Goal: Task Accomplishment & Management: Use online tool/utility

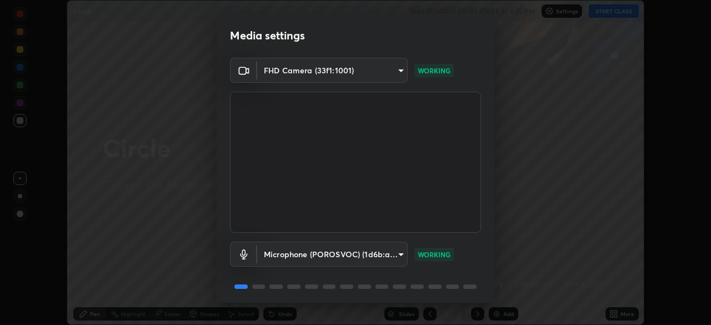
scroll to position [39, 0]
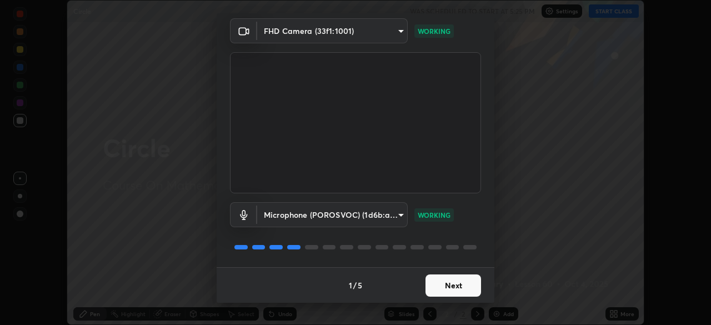
click at [429, 283] on button "Next" at bounding box center [454, 285] width 56 height 22
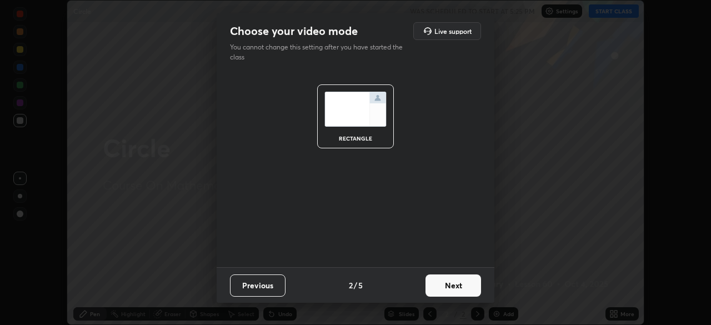
click at [439, 289] on button "Next" at bounding box center [454, 285] width 56 height 22
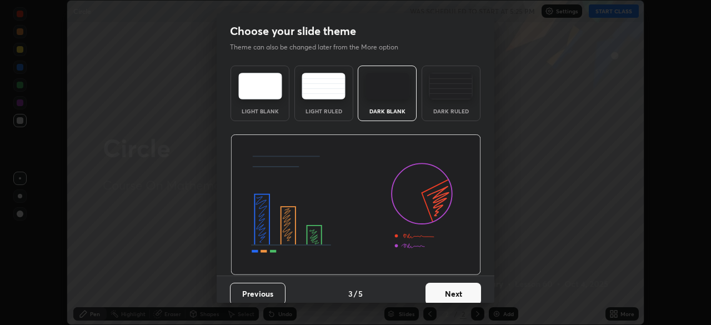
click at [444, 293] on button "Next" at bounding box center [454, 294] width 56 height 22
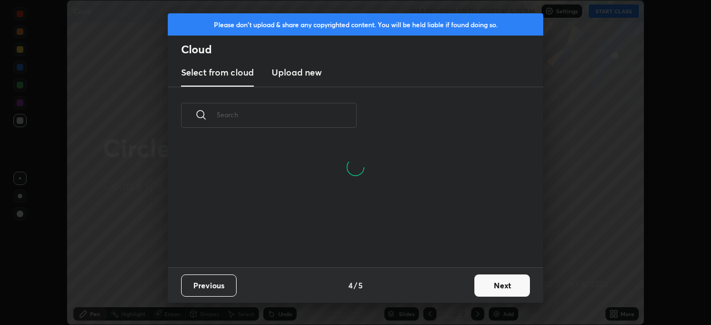
click at [476, 288] on button "Next" at bounding box center [502, 285] width 56 height 22
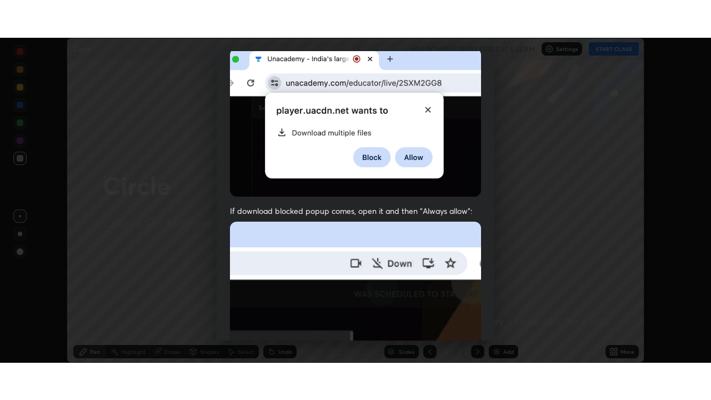
scroll to position [266, 0]
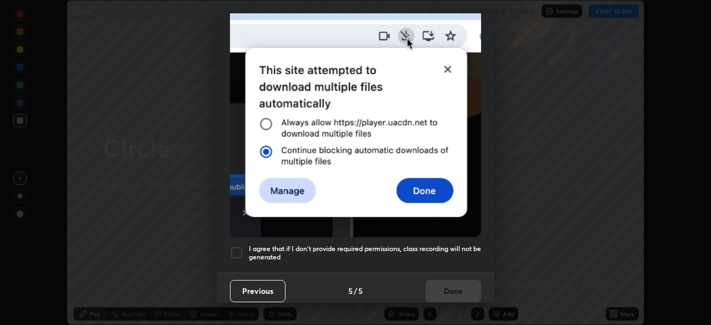
click at [244, 246] on div "I agree that if I don't provide required permissions, class recording will not …" at bounding box center [355, 252] width 251 height 13
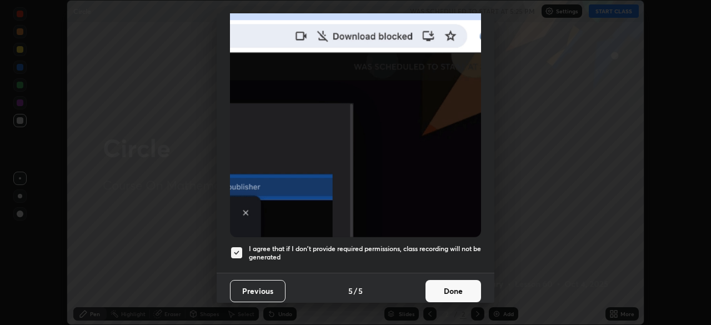
click at [453, 280] on button "Done" at bounding box center [454, 291] width 56 height 22
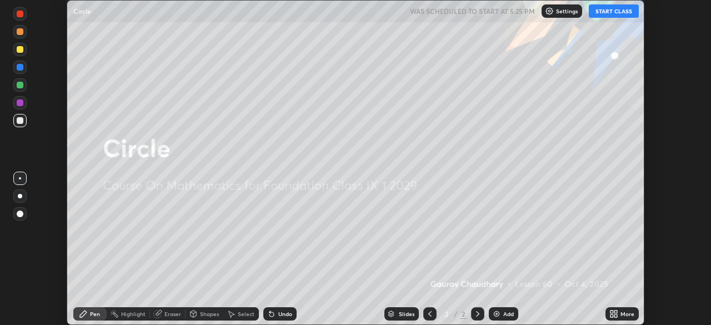
click at [613, 14] on button "START CLASS" at bounding box center [614, 10] width 50 height 13
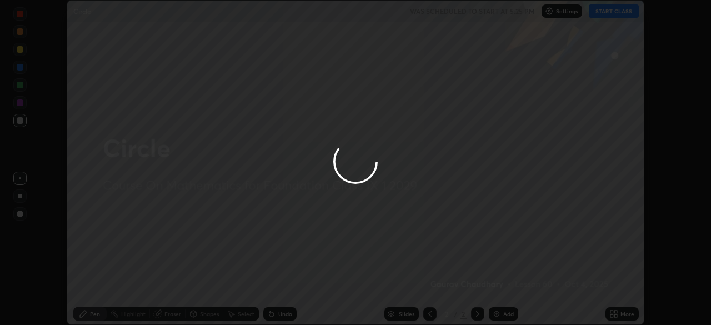
click at [620, 314] on div at bounding box center [355, 162] width 711 height 325
click at [622, 308] on div at bounding box center [355, 162] width 711 height 325
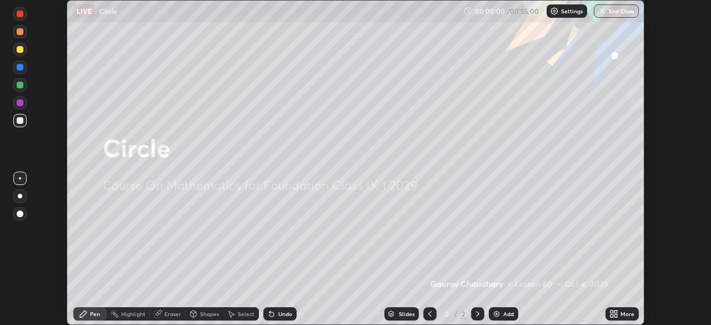
click at [621, 316] on div "More" at bounding box center [628, 314] width 14 height 6
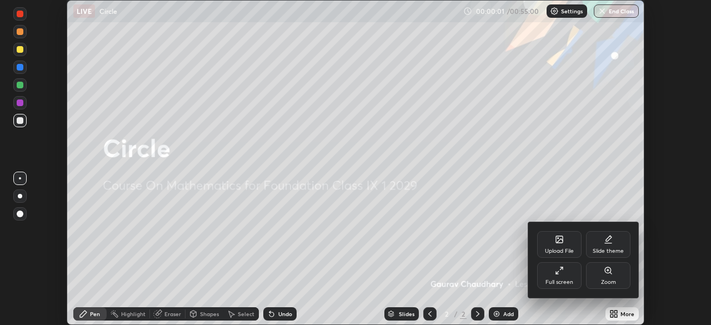
click at [560, 281] on div "Full screen" at bounding box center [560, 282] width 28 height 6
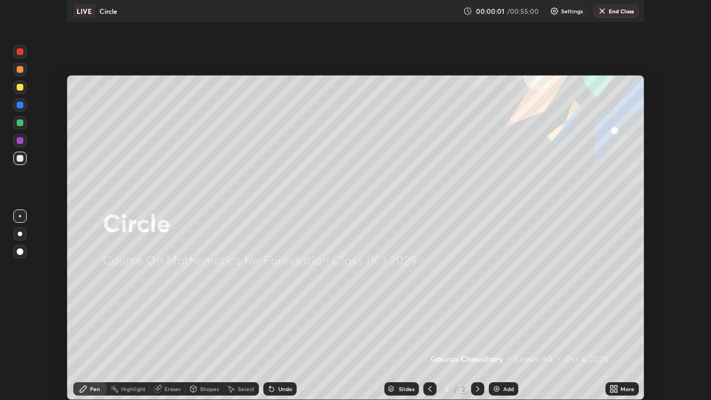
scroll to position [400, 711]
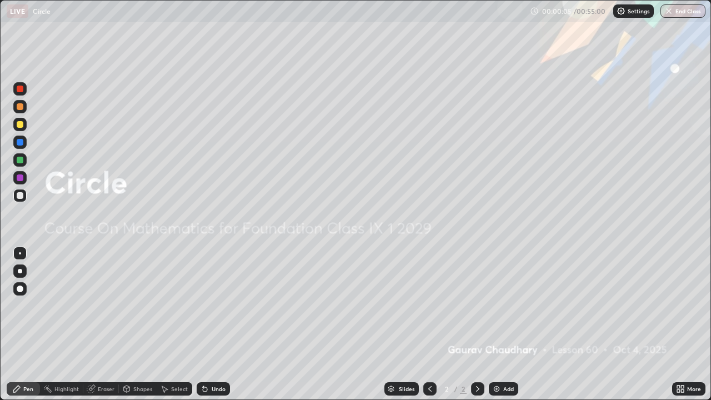
click at [507, 324] on div "Add" at bounding box center [503, 388] width 29 height 13
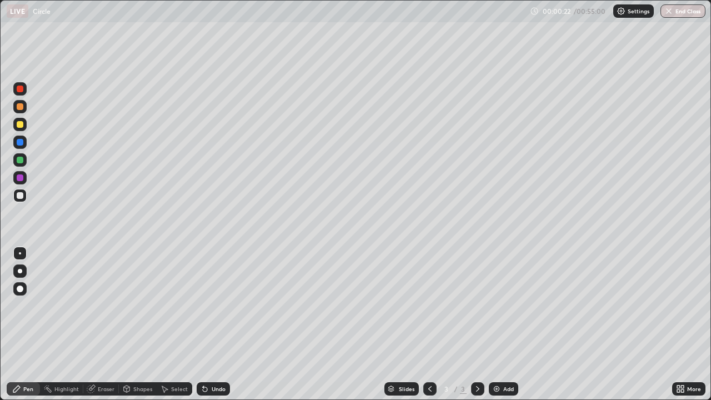
click at [683, 324] on icon at bounding box center [682, 390] width 3 height 3
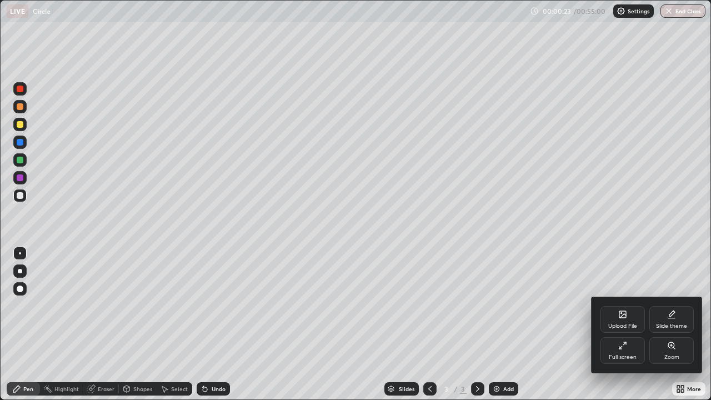
click at [618, 322] on div "Upload File" at bounding box center [623, 319] width 44 height 27
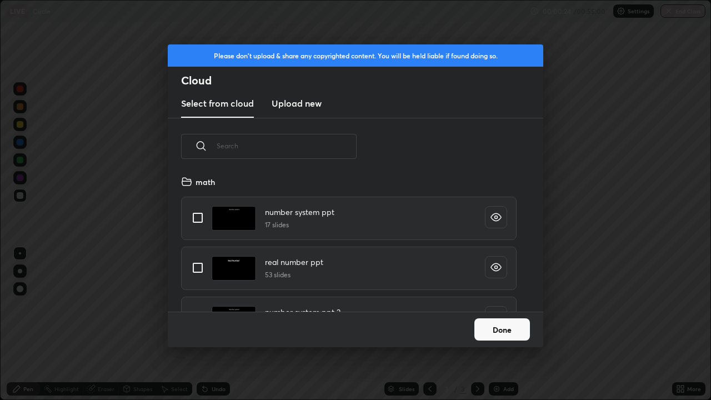
scroll to position [137, 357]
click at [307, 101] on h3 "Upload new" at bounding box center [297, 103] width 50 height 13
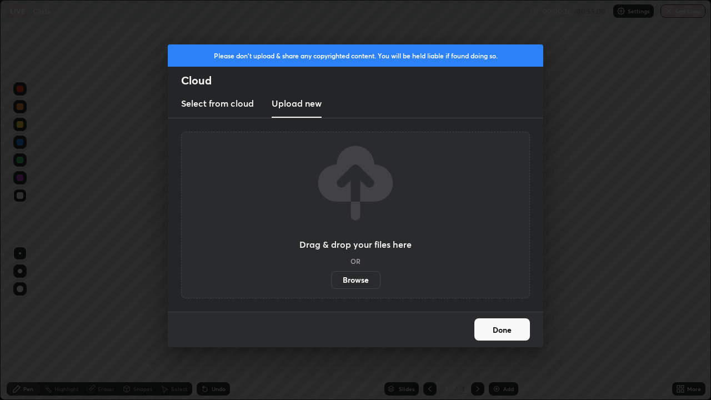
click at [224, 107] on h3 "Select from cloud" at bounding box center [217, 103] width 73 height 13
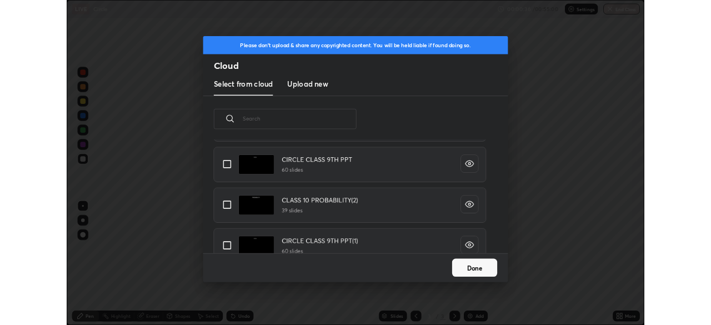
scroll to position [2074, 0]
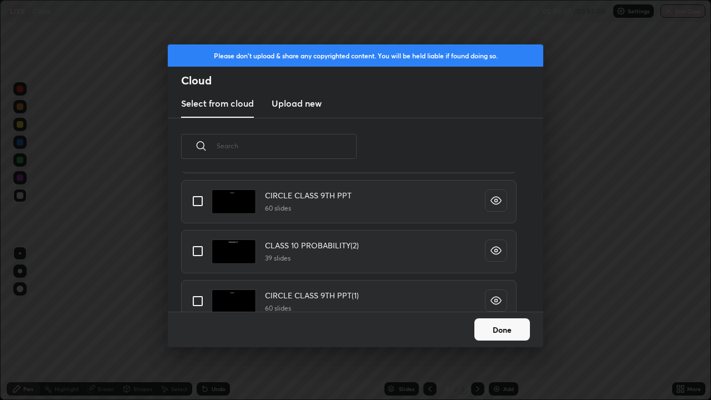
click at [206, 302] on input "grid" at bounding box center [197, 300] width 23 height 23
checkbox input "true"
click at [501, 324] on button "Done" at bounding box center [502, 329] width 56 height 22
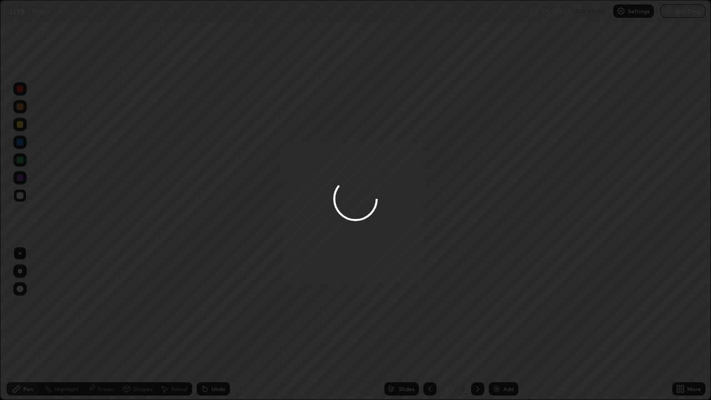
click at [685, 324] on div at bounding box center [355, 200] width 711 height 400
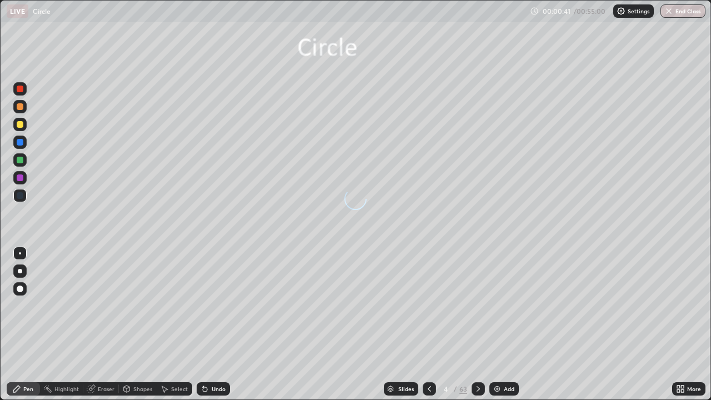
click at [679, 324] on icon at bounding box center [678, 387] width 3 height 3
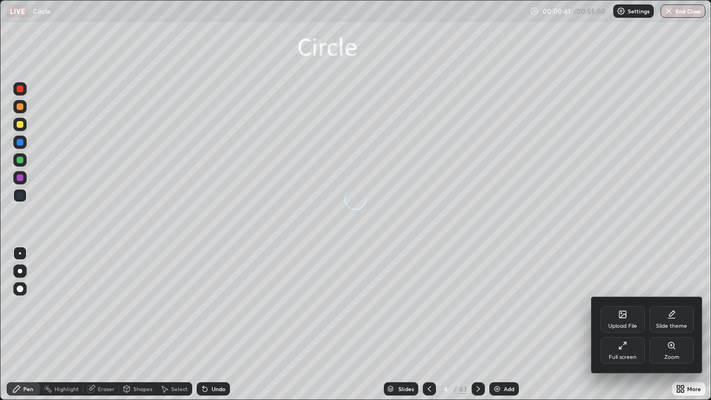
click at [618, 324] on icon at bounding box center [622, 345] width 9 height 9
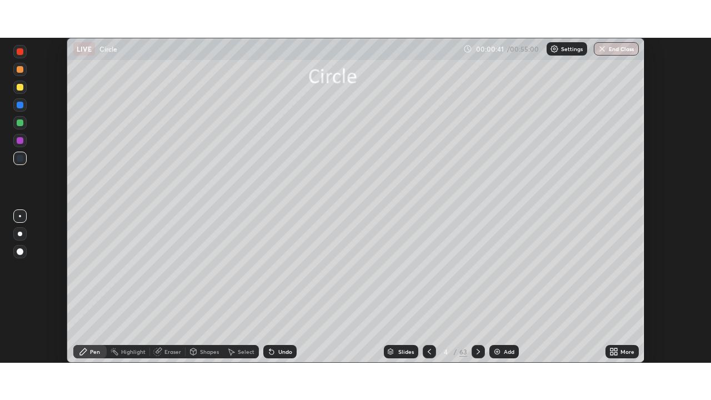
scroll to position [55236, 54850]
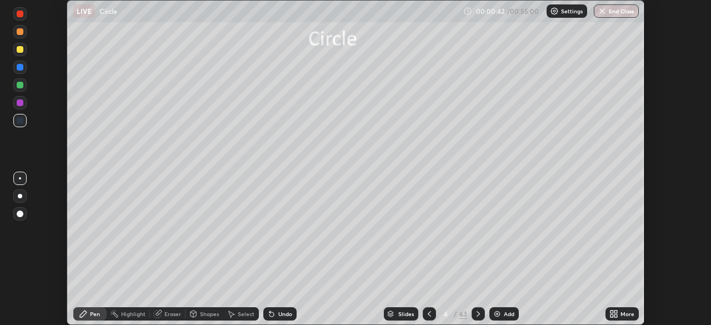
click at [616, 316] on icon at bounding box center [616, 315] width 3 height 3
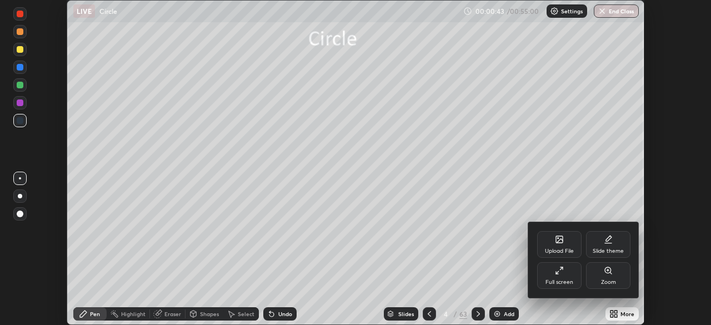
click at [567, 272] on div "Full screen" at bounding box center [559, 275] width 44 height 27
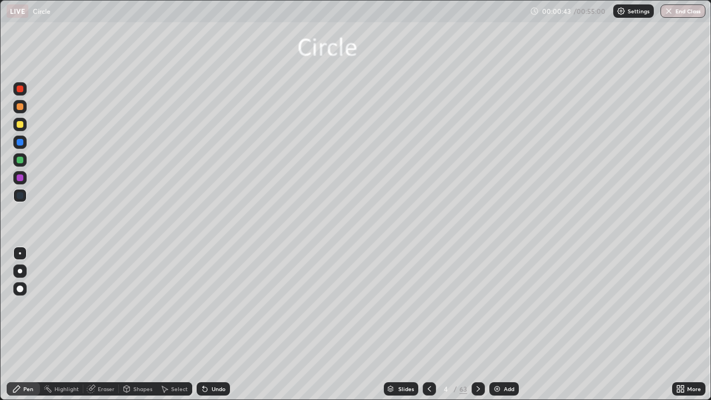
scroll to position [400, 711]
click at [395, 324] on div "Slides" at bounding box center [401, 388] width 34 height 13
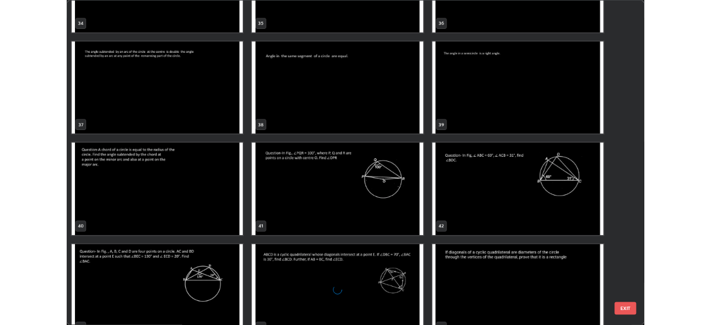
scroll to position [1472, 0]
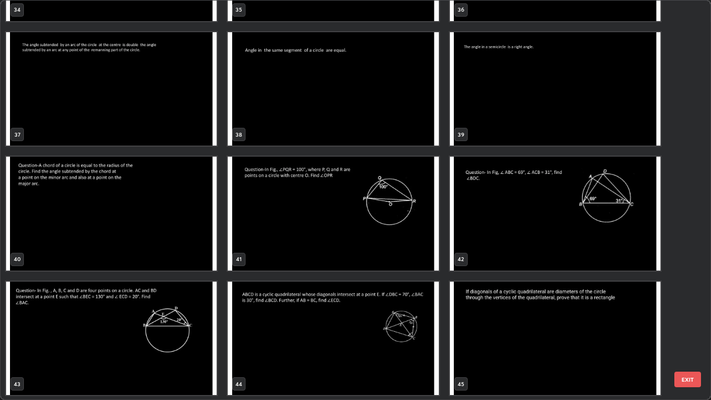
click at [184, 227] on img "grid" at bounding box center [111, 214] width 211 height 114
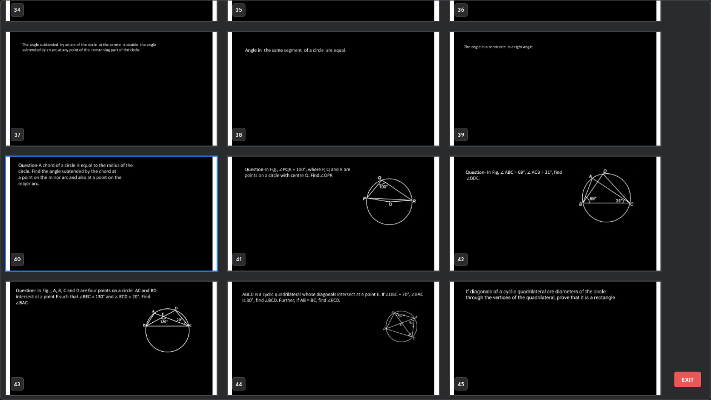
click at [184, 227] on img "grid" at bounding box center [111, 214] width 211 height 114
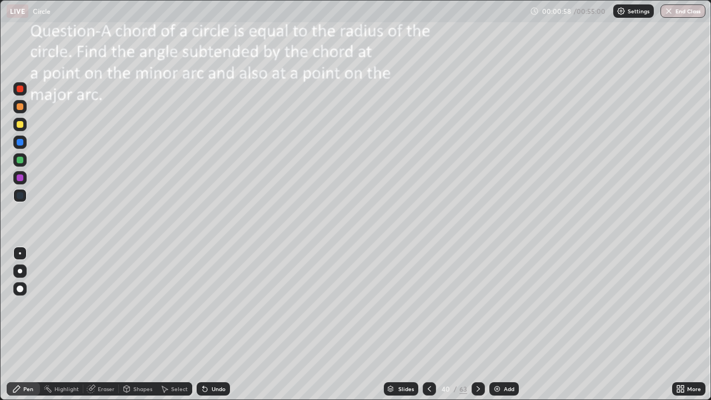
click at [428, 324] on icon at bounding box center [429, 389] width 3 height 6
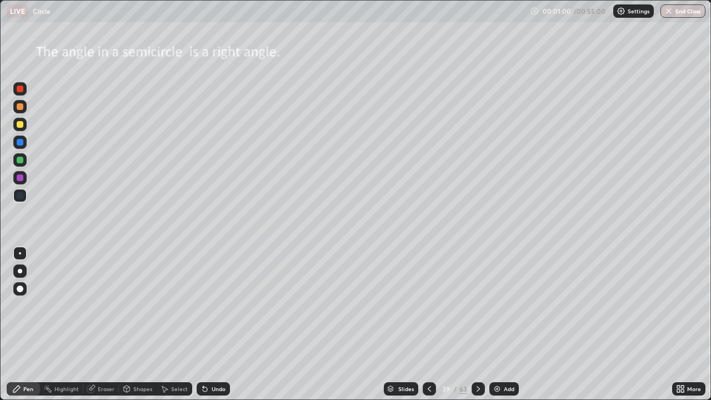
click at [433, 324] on div at bounding box center [429, 389] width 13 height 22
click at [429, 324] on icon at bounding box center [429, 389] width 3 height 6
click at [141, 324] on div "Shapes" at bounding box center [138, 388] width 38 height 13
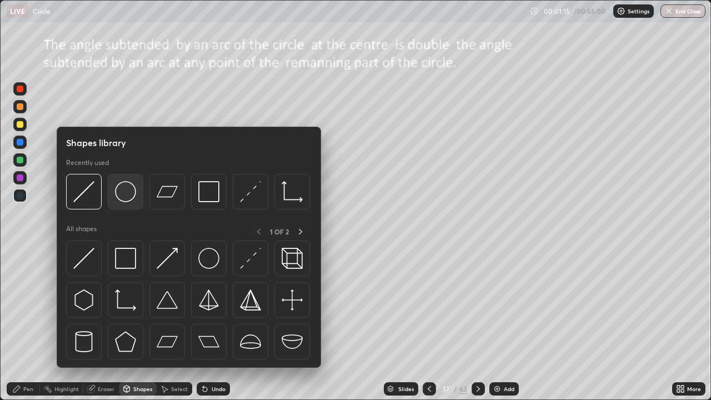
click at [130, 197] on img at bounding box center [125, 191] width 21 height 21
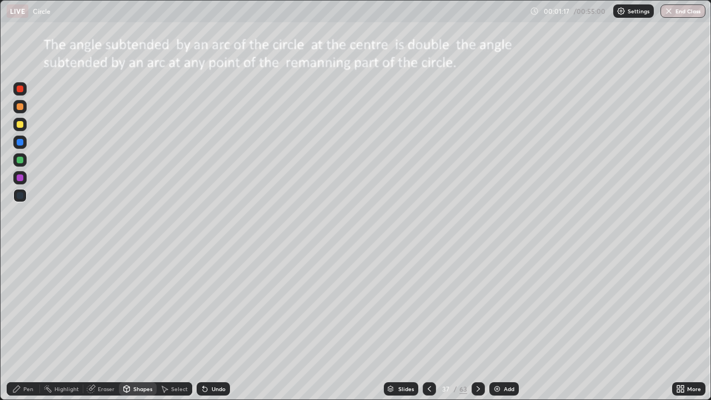
click at [221, 324] on div "Undo" at bounding box center [213, 388] width 33 height 13
click at [19, 124] on div at bounding box center [20, 124] width 7 height 7
click at [140, 324] on div "Shapes" at bounding box center [138, 388] width 38 height 13
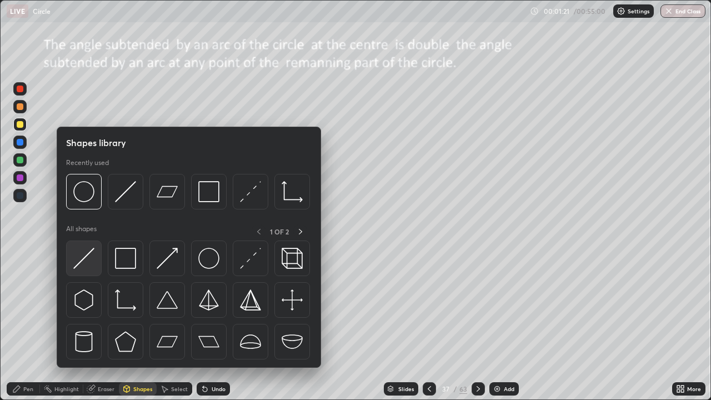
click at [91, 261] on img at bounding box center [83, 258] width 21 height 21
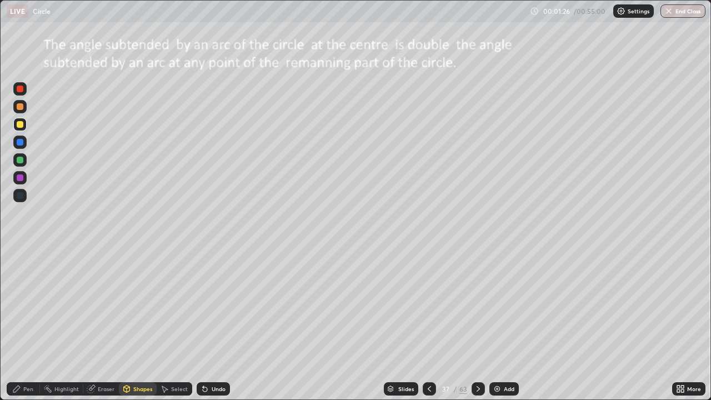
click at [28, 324] on div "Pen" at bounding box center [28, 389] width 10 height 6
click at [96, 324] on div "Eraser" at bounding box center [101, 388] width 36 height 13
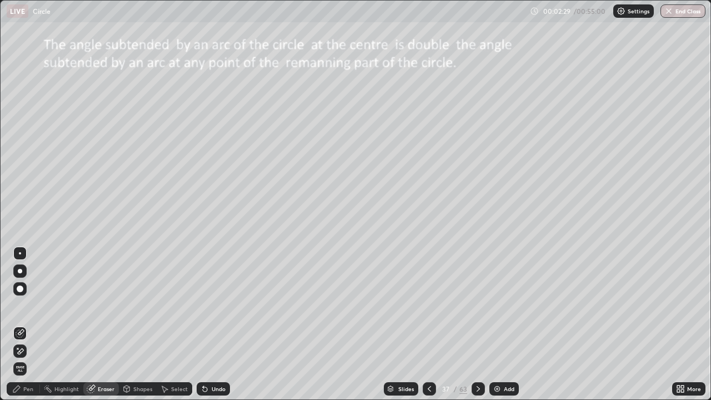
click at [32, 324] on div "Pen" at bounding box center [28, 389] width 10 height 6
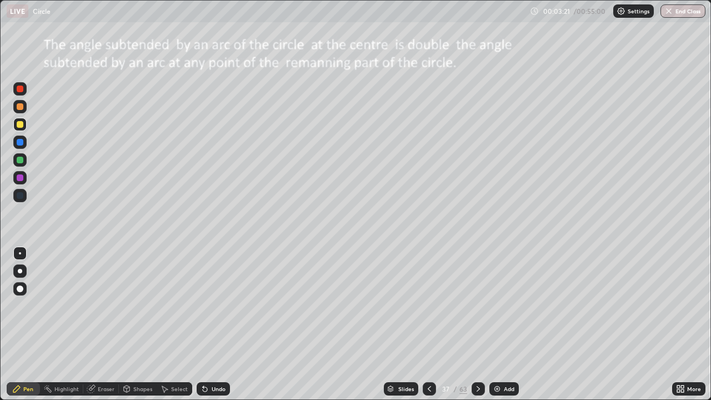
click at [208, 324] on div "Undo" at bounding box center [213, 388] width 33 height 13
click at [104, 324] on div "Eraser" at bounding box center [101, 388] width 36 height 13
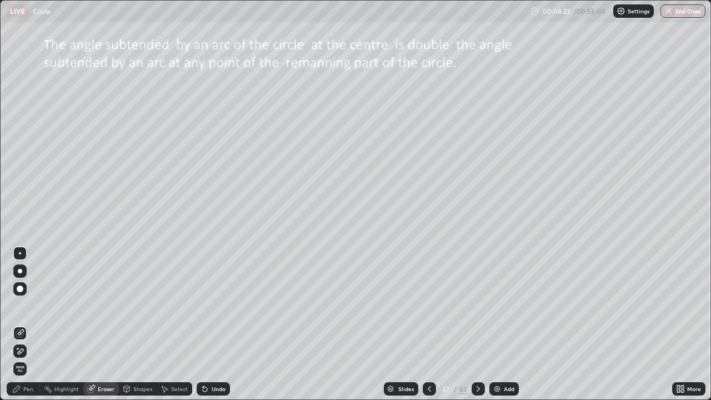
click at [19, 324] on icon at bounding box center [16, 388] width 9 height 9
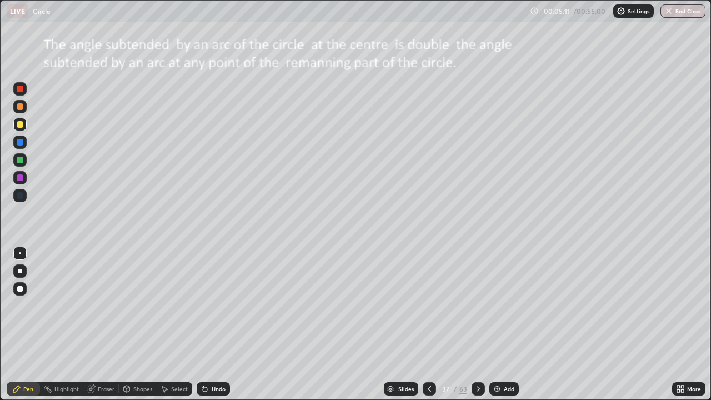
click at [502, 324] on div "Add" at bounding box center [503, 388] width 29 height 13
click at [428, 324] on icon at bounding box center [429, 388] width 9 height 9
click at [478, 324] on icon at bounding box center [478, 388] width 9 height 9
click at [428, 324] on icon at bounding box center [429, 388] width 9 height 9
click at [173, 324] on div "Select" at bounding box center [179, 389] width 17 height 6
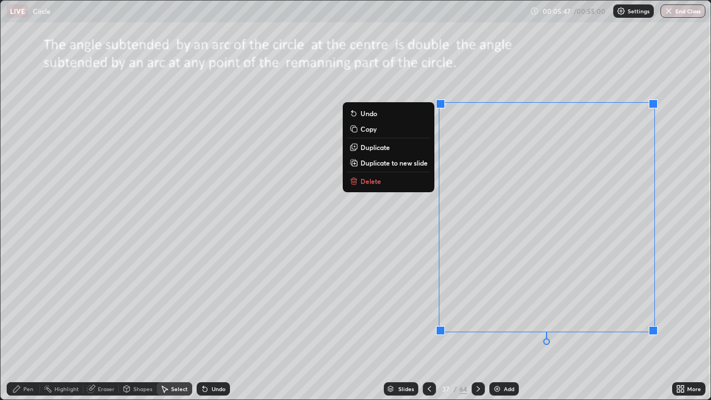
click at [476, 324] on icon at bounding box center [478, 388] width 9 height 9
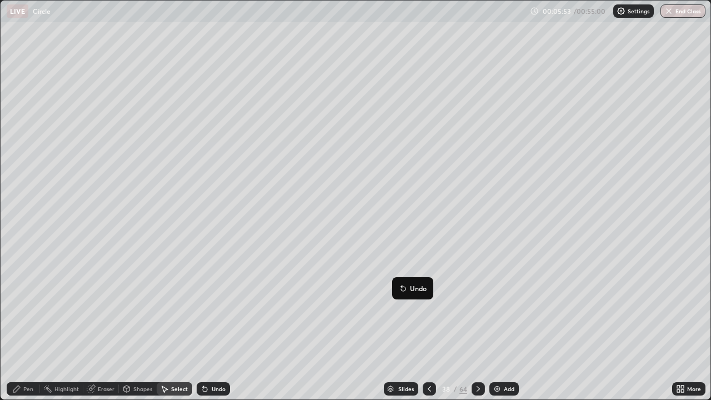
click at [428, 324] on icon at bounding box center [429, 388] width 9 height 9
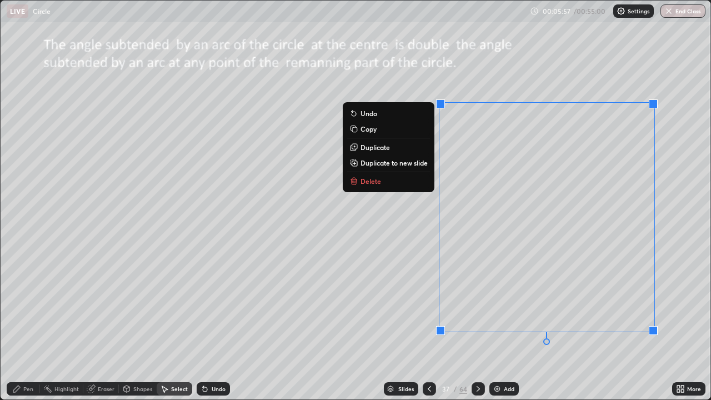
click at [377, 132] on button "Copy" at bounding box center [388, 128] width 83 height 13
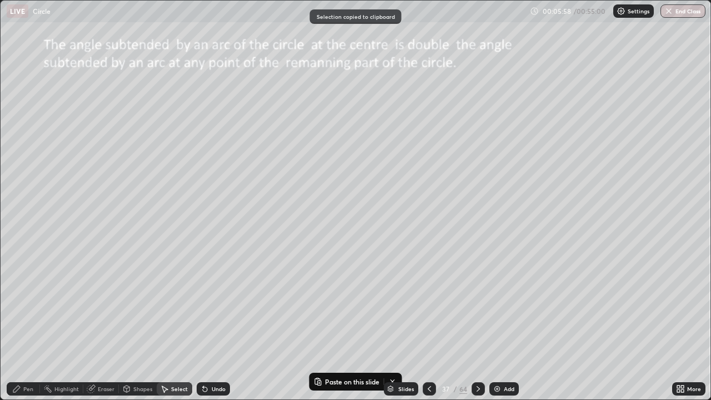
click at [477, 324] on icon at bounding box center [478, 388] width 9 height 9
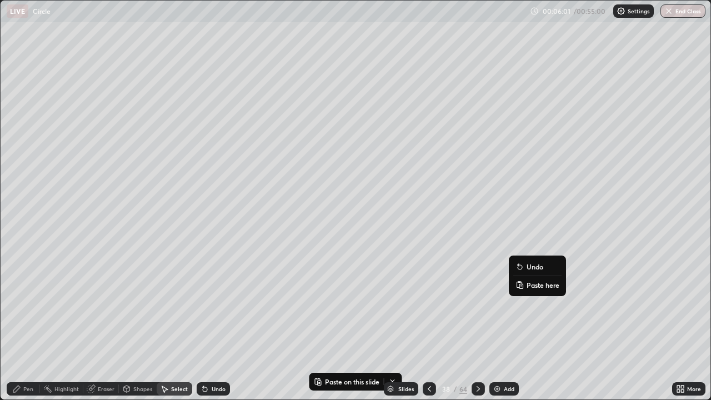
click at [527, 287] on p "Paste here" at bounding box center [543, 285] width 33 height 9
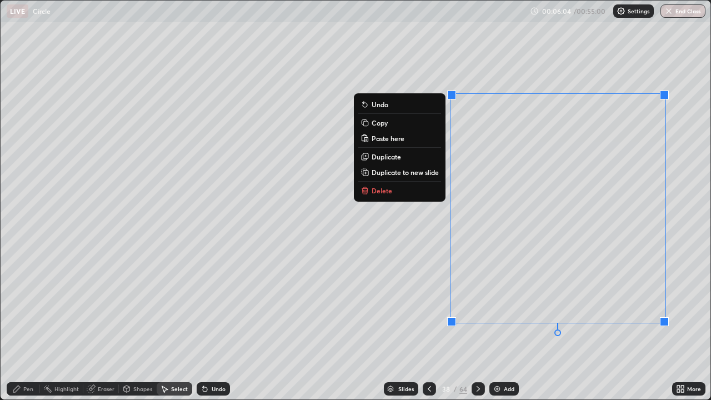
click at [380, 232] on div "0 ° Undo Copy Paste here Duplicate Duplicate to new slide Delete" at bounding box center [356, 200] width 710 height 399
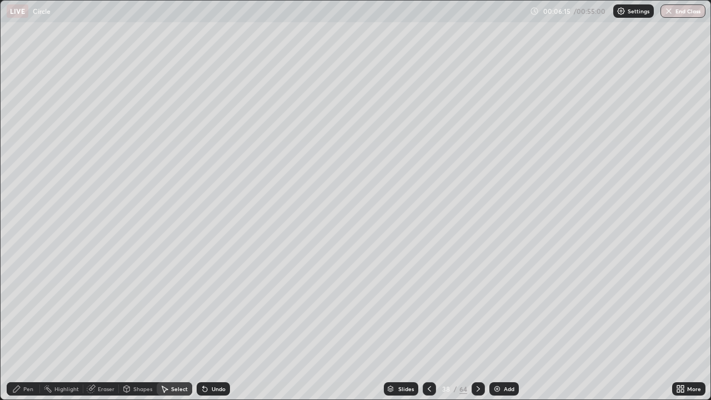
click at [34, 324] on div "Pen" at bounding box center [23, 388] width 33 height 13
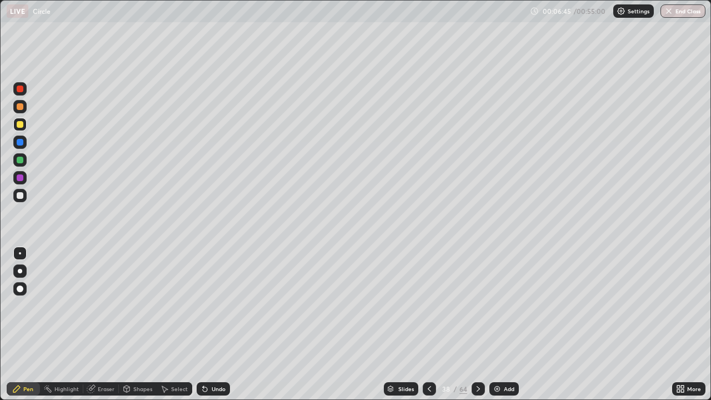
click at [429, 324] on icon at bounding box center [429, 388] width 9 height 9
click at [477, 324] on icon at bounding box center [478, 388] width 9 height 9
click at [423, 324] on div at bounding box center [429, 388] width 13 height 13
click at [477, 324] on icon at bounding box center [478, 388] width 9 height 9
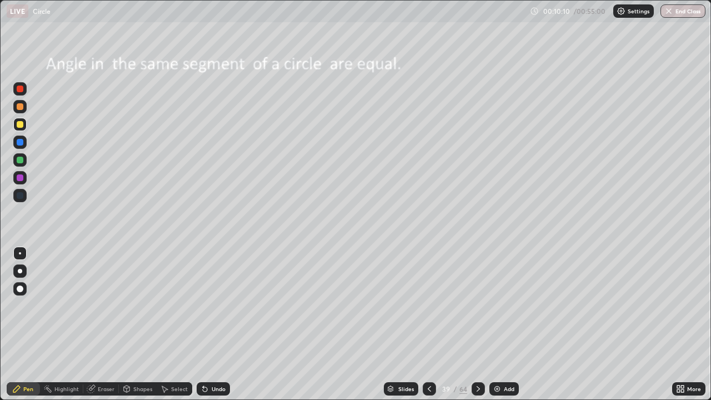
click at [430, 324] on icon at bounding box center [429, 388] width 9 height 9
click at [500, 324] on img at bounding box center [497, 388] width 9 height 9
click at [215, 324] on div "Undo" at bounding box center [219, 389] width 14 height 6
click at [429, 324] on div at bounding box center [429, 388] width 13 height 13
click at [476, 324] on icon at bounding box center [478, 388] width 9 height 9
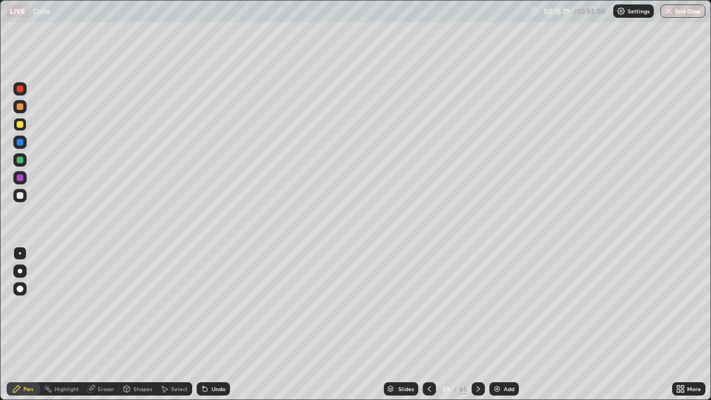
click at [98, 324] on div "Eraser" at bounding box center [106, 389] width 17 height 6
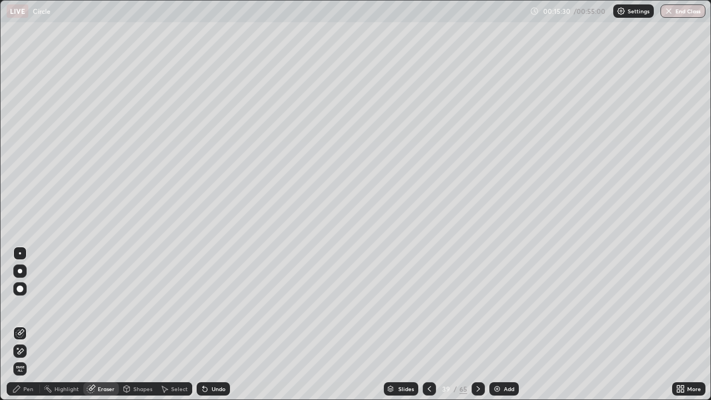
click at [20, 324] on icon at bounding box center [20, 351] width 9 height 9
click at [30, 324] on div "Pen" at bounding box center [28, 389] width 10 height 6
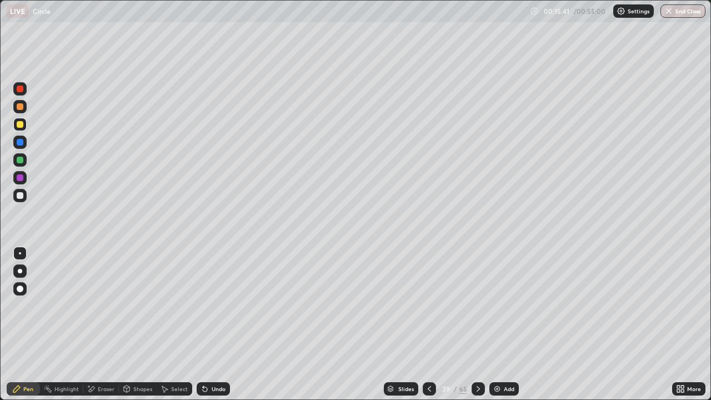
click at [504, 324] on div "Add" at bounding box center [503, 388] width 29 height 13
click at [216, 324] on div "Undo" at bounding box center [219, 389] width 14 height 6
click at [212, 324] on div "Undo" at bounding box center [213, 388] width 33 height 13
click at [217, 324] on div "Undo" at bounding box center [219, 389] width 14 height 6
click at [212, 324] on div "Undo" at bounding box center [219, 389] width 14 height 6
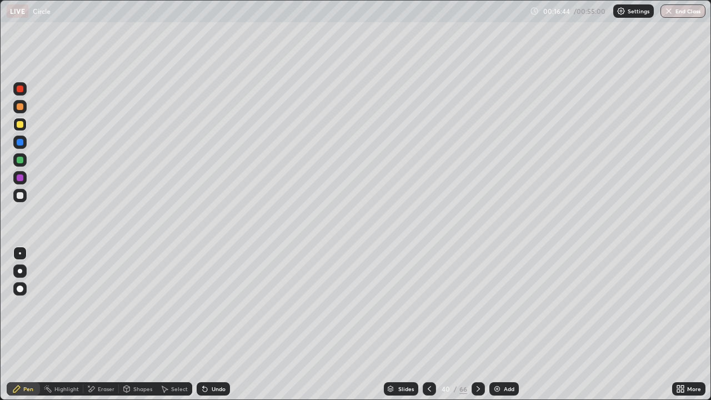
click at [211, 324] on div "Undo" at bounding box center [213, 388] width 33 height 13
click at [209, 324] on div "Undo" at bounding box center [213, 388] width 33 height 13
click at [212, 324] on div "Undo" at bounding box center [219, 389] width 14 height 6
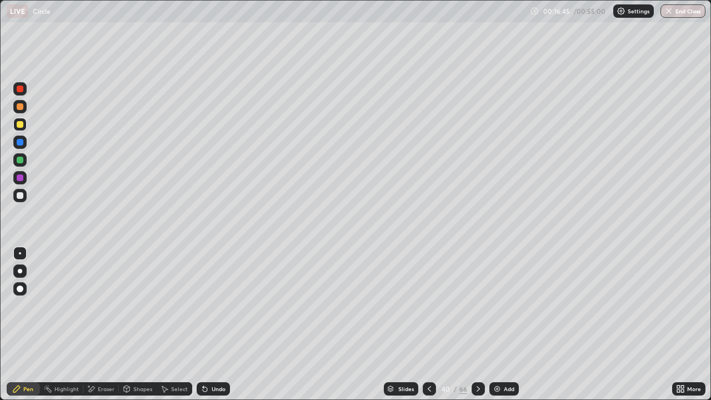
click at [212, 324] on div "Undo" at bounding box center [219, 389] width 14 height 6
click at [213, 324] on div "Undo" at bounding box center [219, 389] width 14 height 6
click at [477, 324] on icon at bounding box center [478, 388] width 9 height 9
click at [474, 324] on icon at bounding box center [478, 388] width 9 height 9
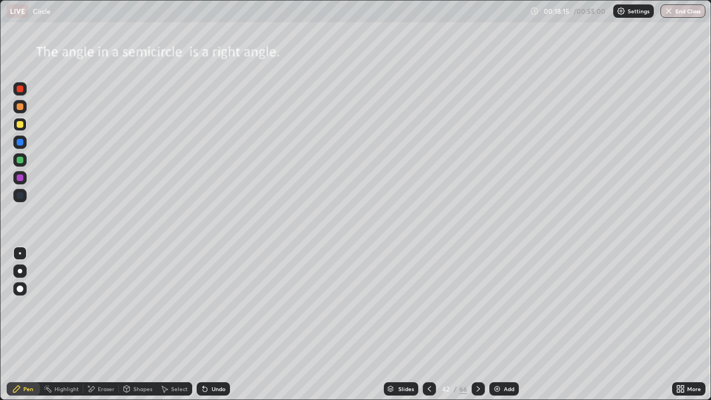
click at [478, 324] on icon at bounding box center [478, 388] width 9 height 9
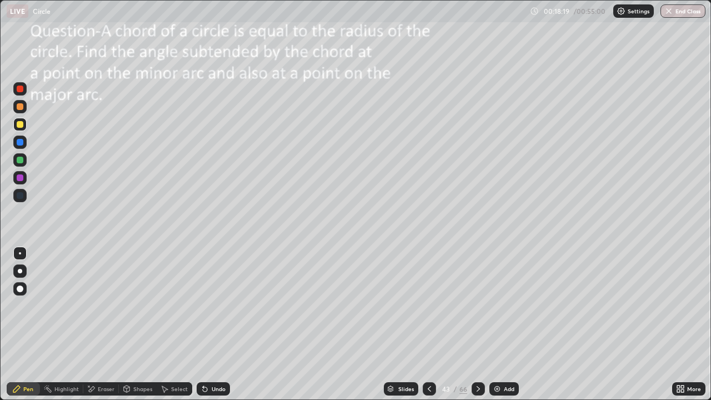
click at [430, 324] on div at bounding box center [429, 388] width 13 height 13
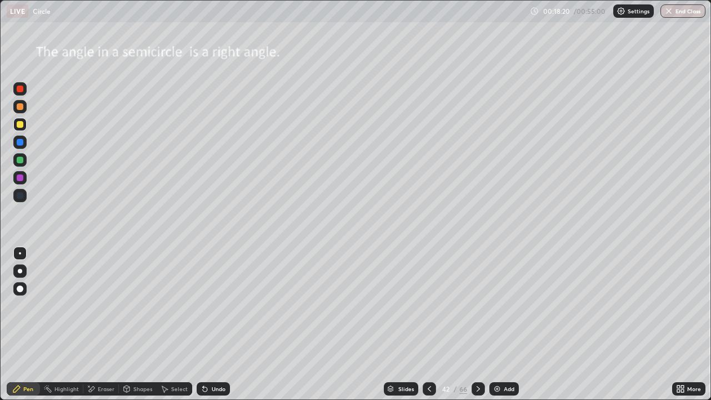
click at [428, 324] on icon at bounding box center [429, 388] width 9 height 9
click at [681, 324] on icon at bounding box center [680, 388] width 9 height 9
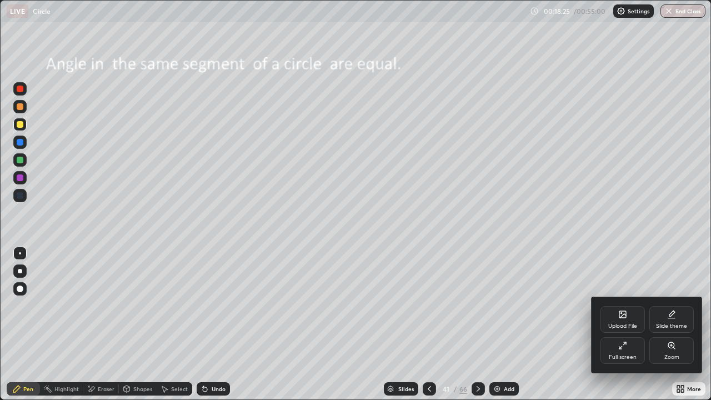
click at [502, 324] on div at bounding box center [355, 200] width 711 height 400
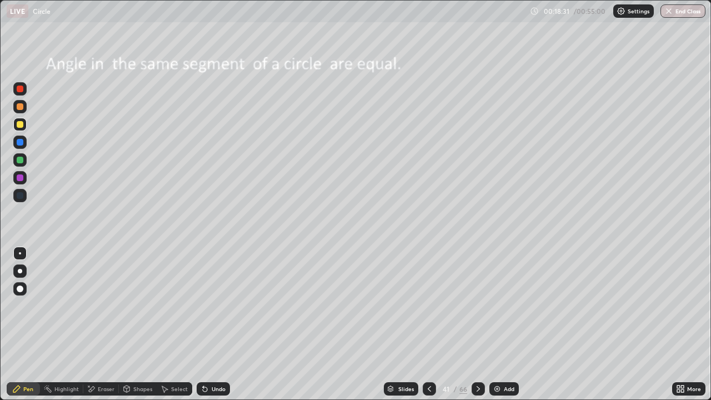
click at [682, 324] on icon at bounding box center [682, 390] width 3 height 3
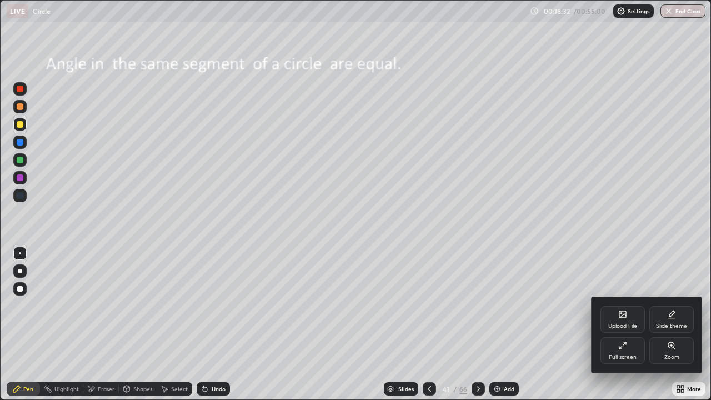
click at [612, 323] on div "Upload File" at bounding box center [622, 326] width 29 height 6
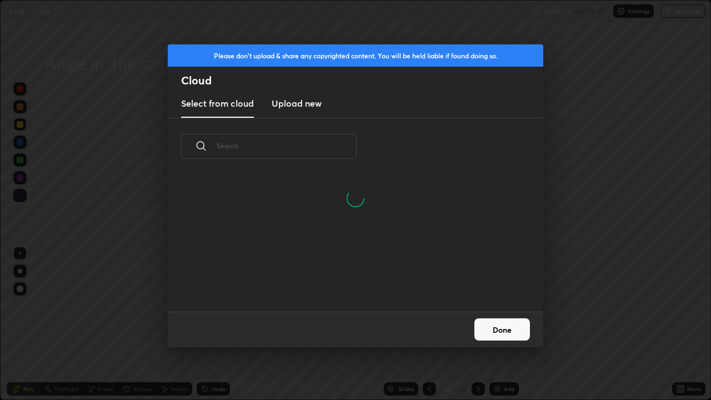
click at [304, 107] on h3 "Upload new" at bounding box center [297, 103] width 50 height 13
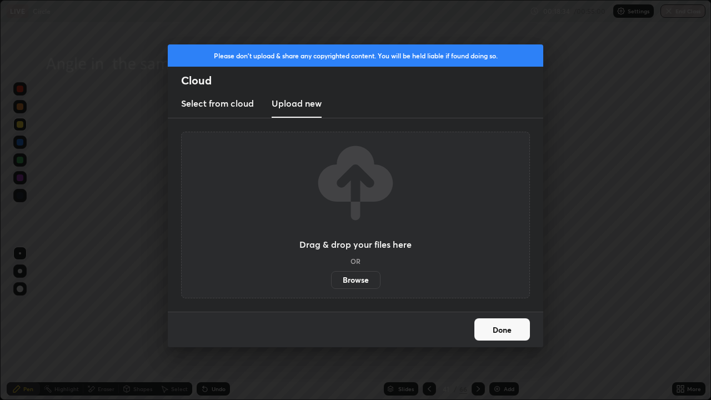
click at [343, 281] on label "Browse" at bounding box center [355, 280] width 49 height 18
click at [331, 281] on input "Browse" at bounding box center [331, 280] width 0 height 18
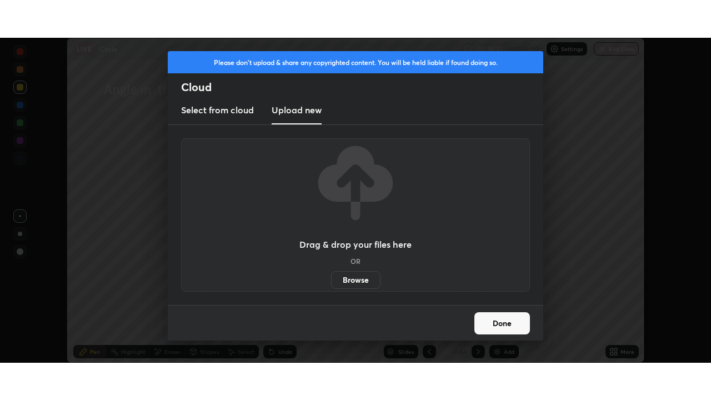
scroll to position [55236, 54850]
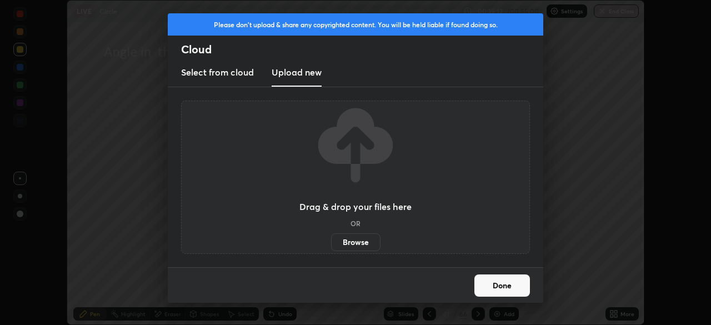
click at [359, 242] on label "Browse" at bounding box center [355, 242] width 49 height 18
click at [331, 242] on input "Browse" at bounding box center [331, 242] width 0 height 18
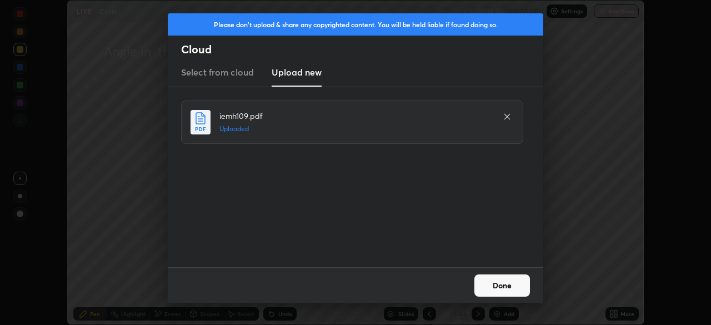
click at [486, 285] on button "Done" at bounding box center [502, 285] width 56 height 22
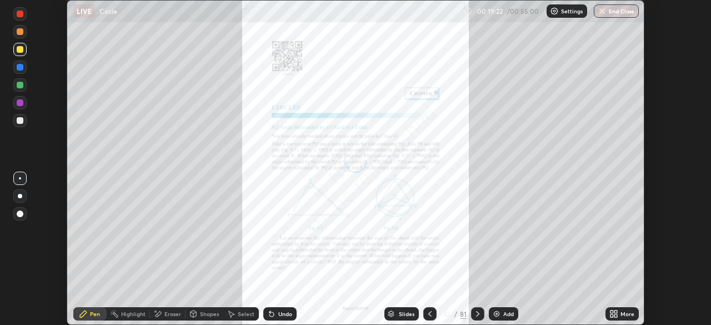
click at [616, 312] on icon at bounding box center [616, 312] width 3 height 3
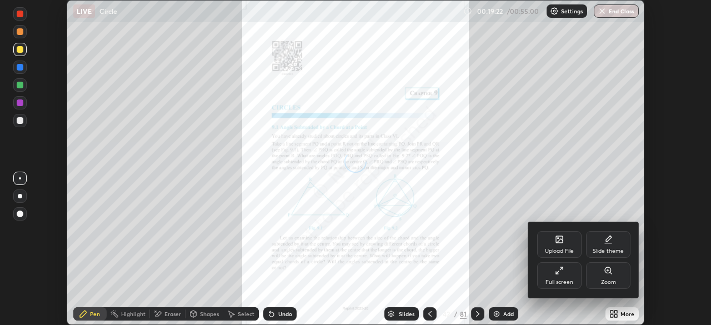
click at [562, 280] on div "Full screen" at bounding box center [560, 282] width 28 height 6
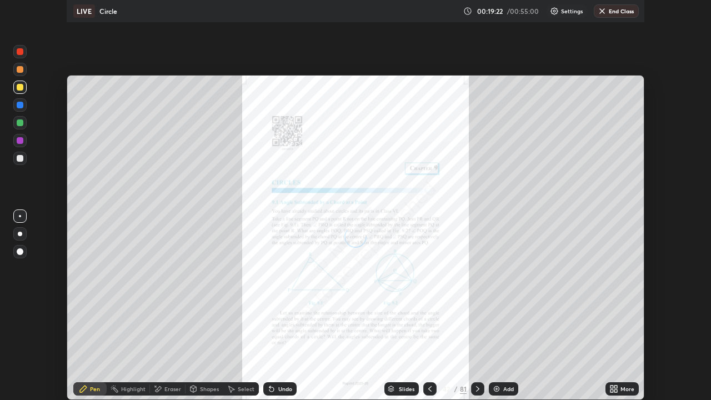
scroll to position [400, 711]
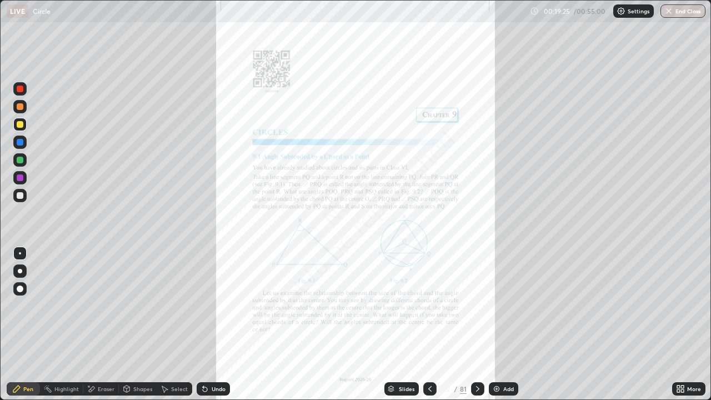
click at [392, 324] on icon at bounding box center [391, 387] width 6 height 3
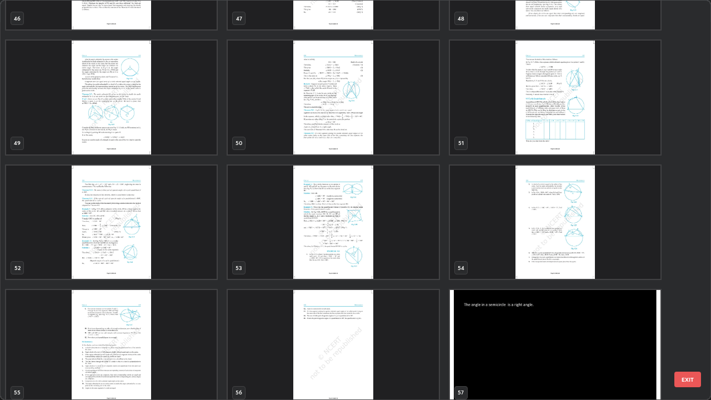
scroll to position [1959, 0]
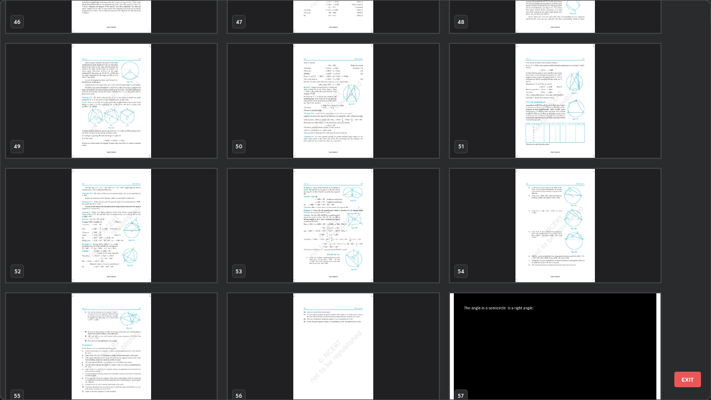
click at [293, 258] on img "grid" at bounding box center [333, 226] width 211 height 114
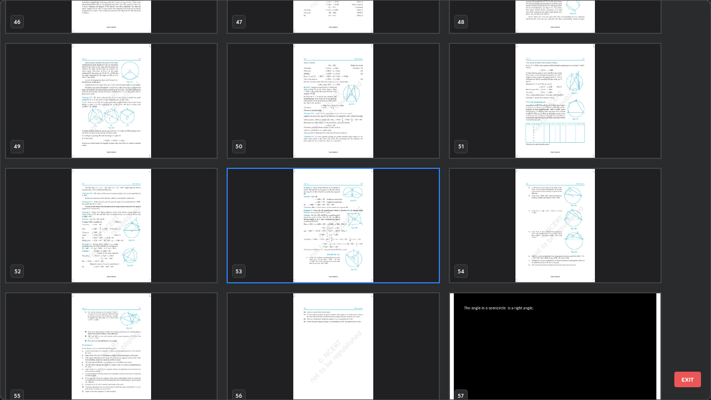
click at [290, 255] on img "grid" at bounding box center [333, 226] width 211 height 114
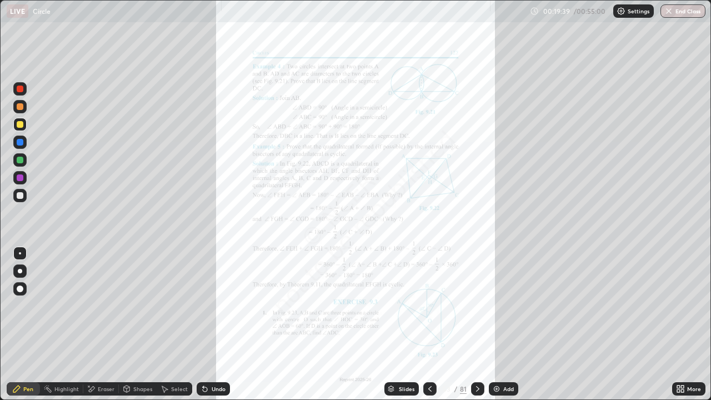
click at [682, 324] on icon at bounding box center [682, 390] width 3 height 3
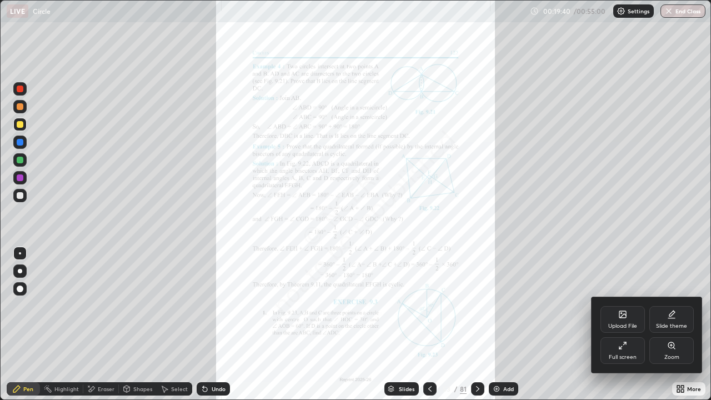
click at [663, 324] on div "Zoom" at bounding box center [672, 350] width 44 height 27
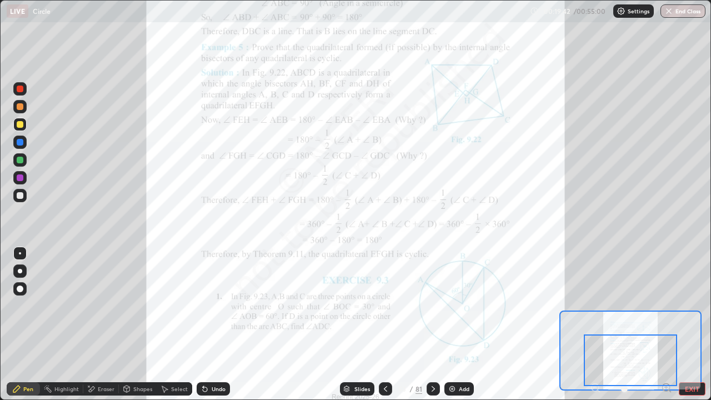
click at [670, 324] on icon at bounding box center [670, 391] width 2 height 2
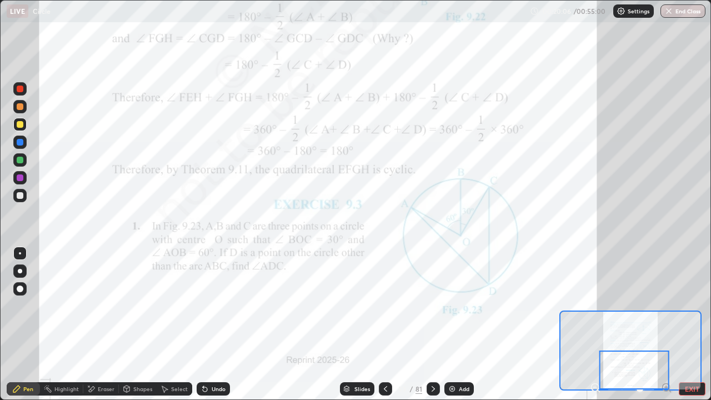
click at [24, 178] on div at bounding box center [19, 177] width 13 height 13
click at [436, 324] on icon at bounding box center [433, 388] width 9 height 9
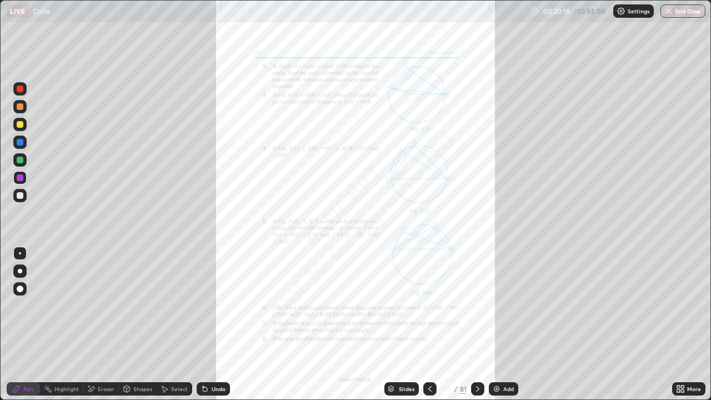
click at [679, 324] on icon at bounding box center [678, 390] width 3 height 3
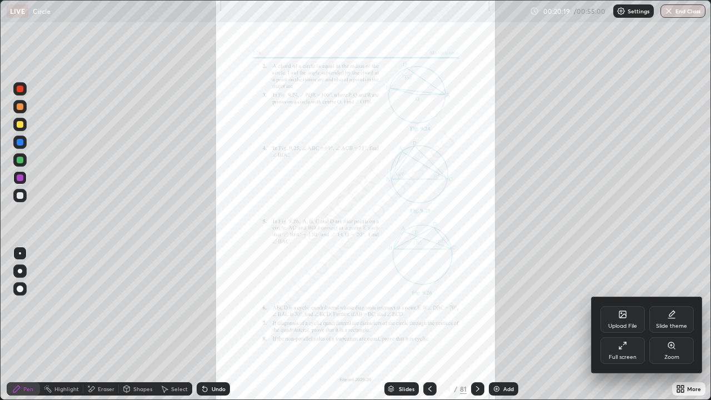
click at [657, 324] on div "Zoom" at bounding box center [672, 350] width 44 height 27
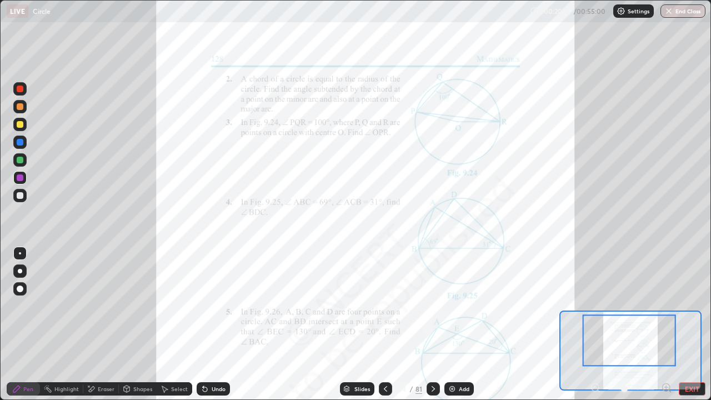
click at [666, 324] on icon at bounding box center [666, 387] width 11 height 11
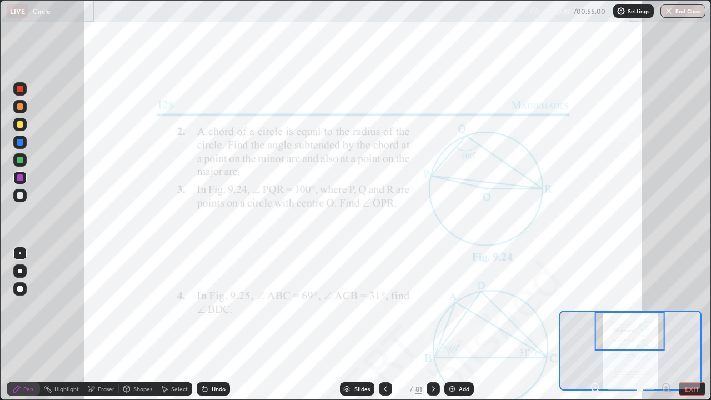
click at [17, 122] on div at bounding box center [20, 124] width 7 height 7
click at [460, 324] on div "Add" at bounding box center [464, 389] width 11 height 6
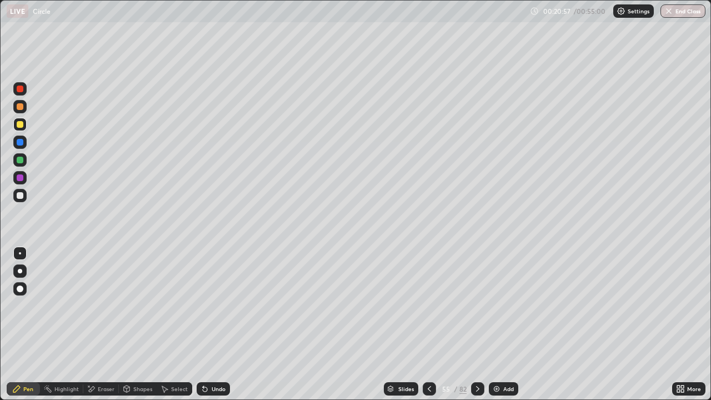
click at [168, 324] on icon at bounding box center [164, 388] width 9 height 9
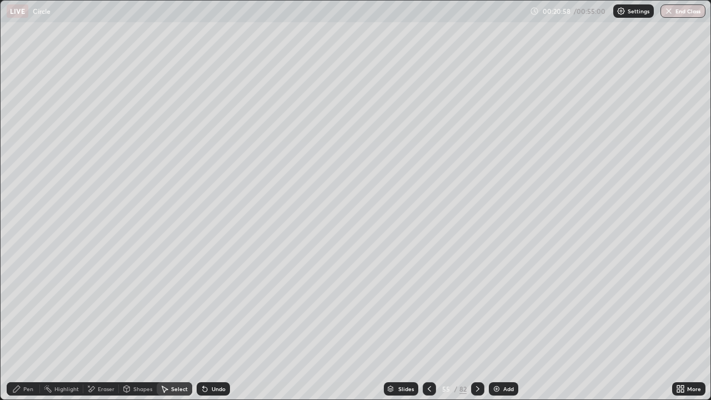
click at [141, 324] on div "Shapes" at bounding box center [142, 389] width 19 height 6
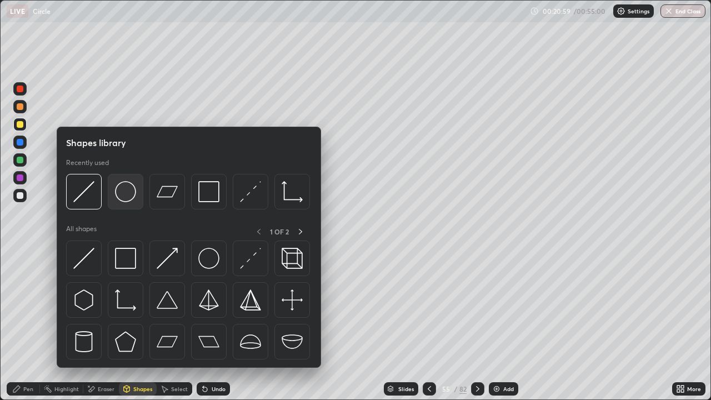
click at [130, 194] on img at bounding box center [125, 191] width 21 height 21
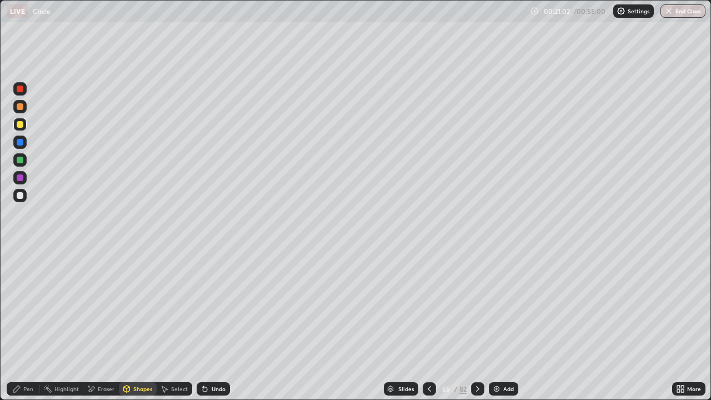
click at [404, 324] on div "Slides" at bounding box center [406, 389] width 16 height 6
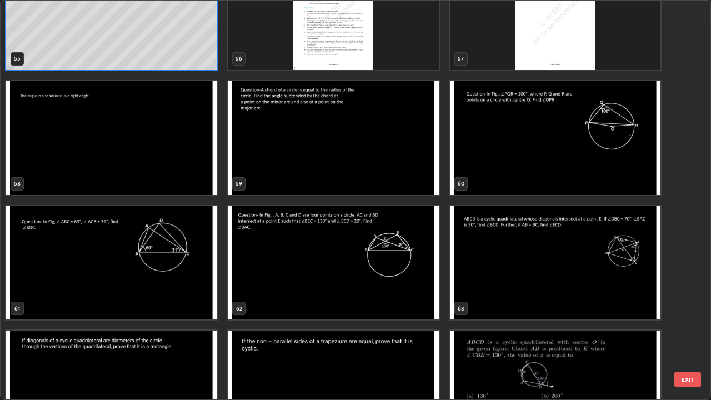
scroll to position [2292, 0]
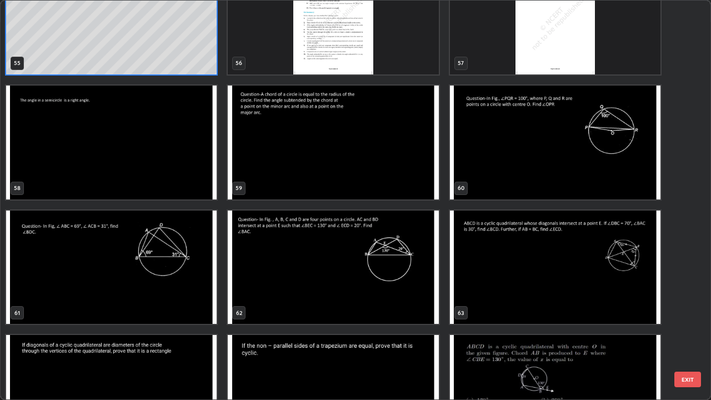
click at [271, 162] on img "grid" at bounding box center [333, 143] width 211 height 114
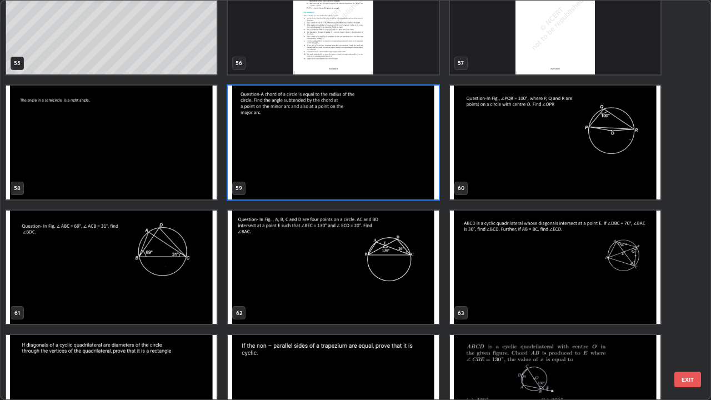
click at [283, 165] on img "grid" at bounding box center [333, 143] width 211 height 114
click at [287, 167] on img "grid" at bounding box center [333, 143] width 211 height 114
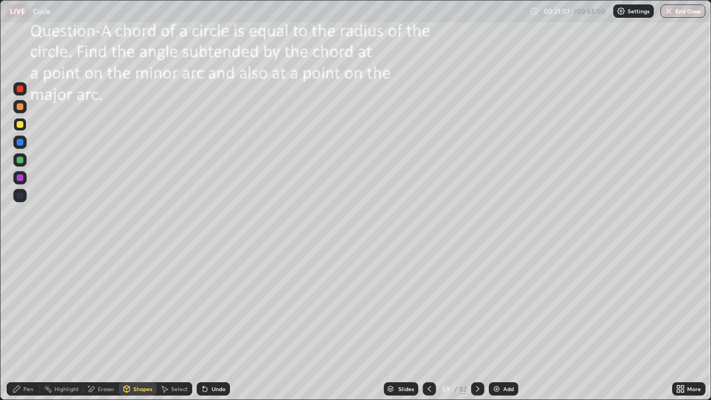
scroll to position [0, 0]
click at [137, 324] on div "Shapes" at bounding box center [142, 389] width 19 height 6
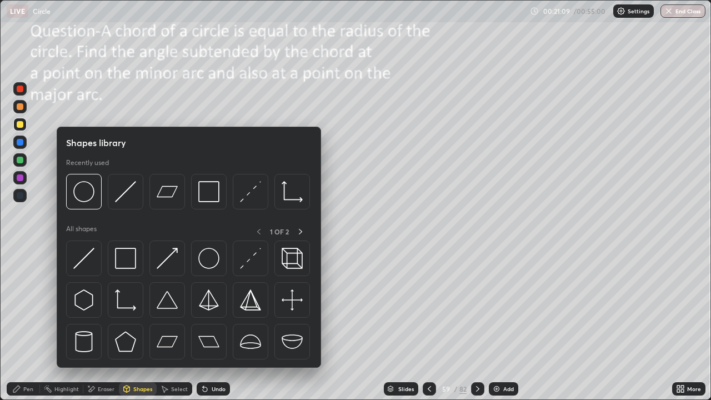
click at [87, 197] on img at bounding box center [83, 191] width 21 height 21
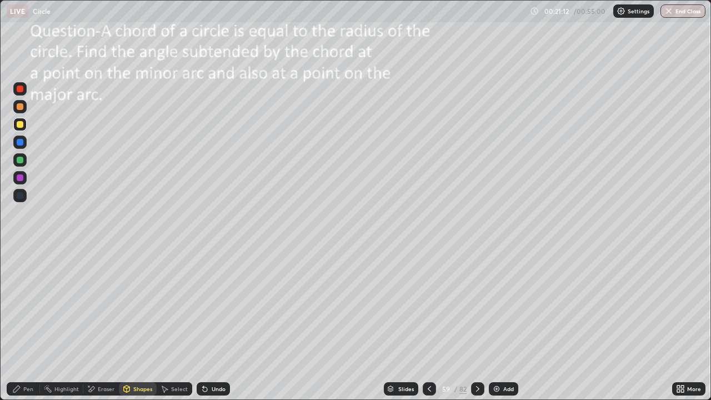
click at [172, 324] on div "Select" at bounding box center [175, 388] width 36 height 13
click at [139, 324] on div "Shapes" at bounding box center [142, 389] width 19 height 6
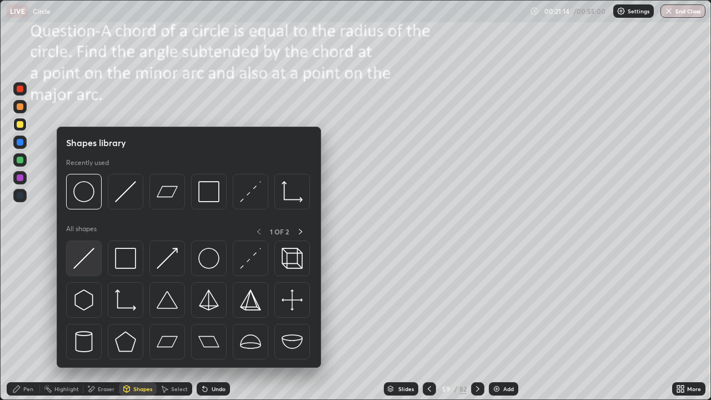
click at [86, 259] on img at bounding box center [83, 258] width 21 height 21
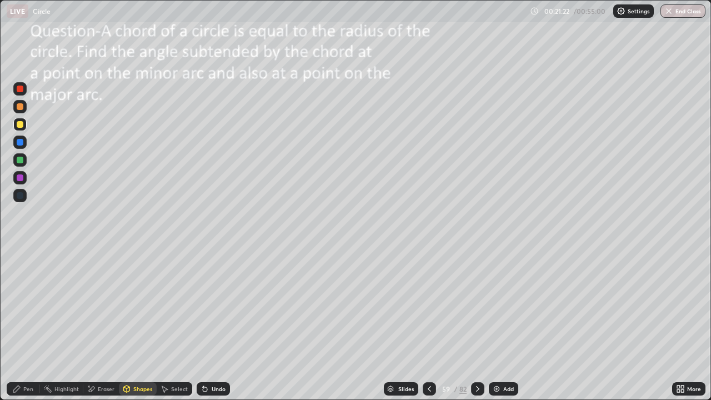
click at [29, 324] on div "Pen" at bounding box center [28, 389] width 10 height 6
click at [112, 324] on div "Eraser" at bounding box center [101, 388] width 36 height 13
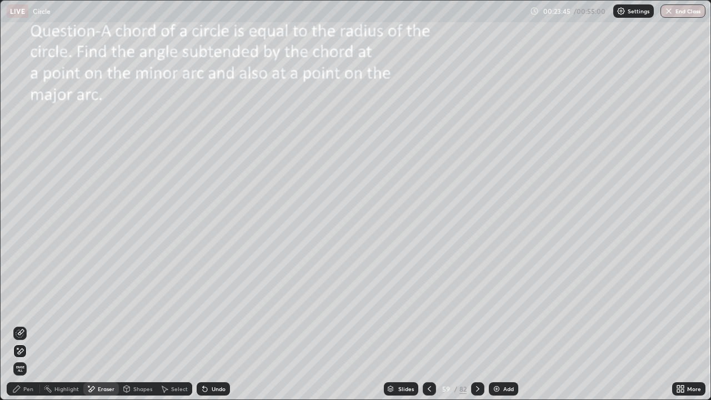
click at [26, 324] on div "Pen" at bounding box center [28, 389] width 10 height 6
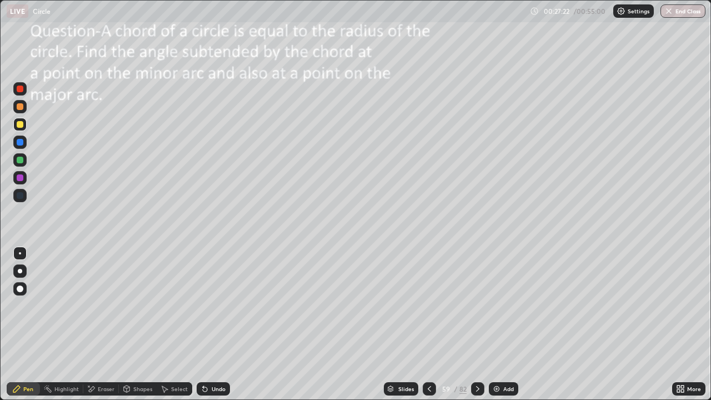
click at [476, 324] on icon at bounding box center [477, 388] width 9 height 9
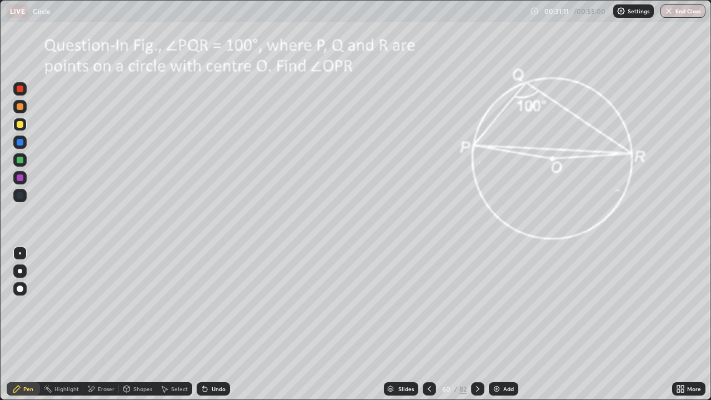
click at [408, 324] on div "Slides" at bounding box center [406, 389] width 16 height 6
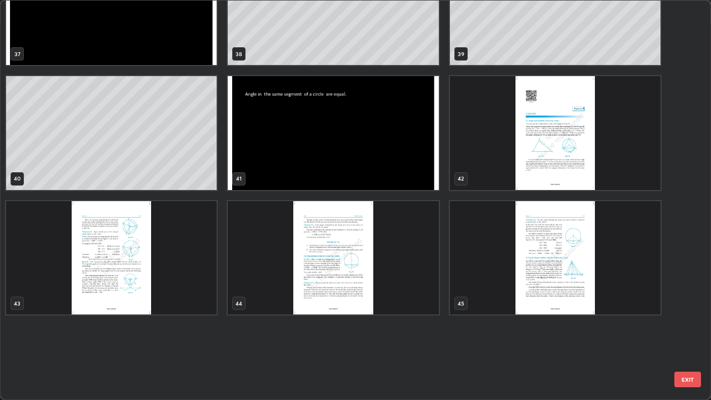
scroll to position [1428, 0]
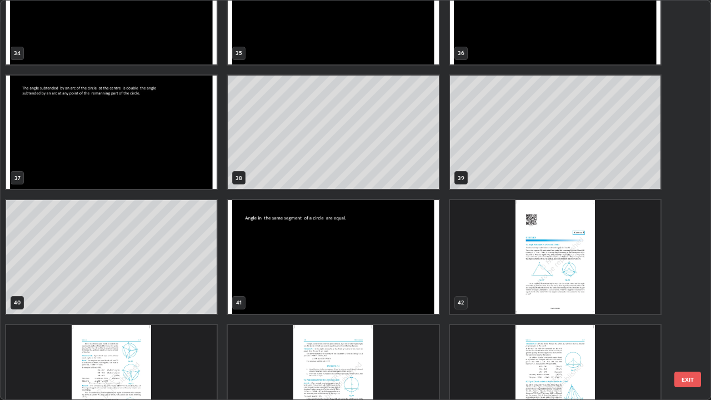
click at [406, 275] on img "grid" at bounding box center [333, 257] width 211 height 114
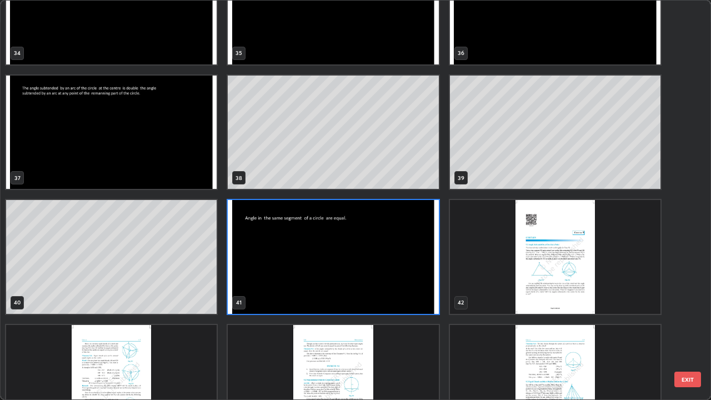
click at [400, 283] on img "grid" at bounding box center [333, 257] width 211 height 114
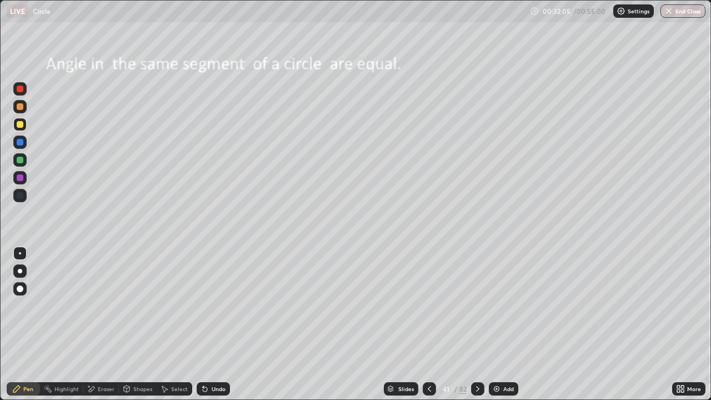
click at [222, 324] on div "Undo" at bounding box center [219, 389] width 14 height 6
click at [209, 324] on div "Undo" at bounding box center [213, 388] width 33 height 13
click at [212, 324] on div "Undo" at bounding box center [213, 388] width 33 height 13
click at [213, 324] on div "Undo" at bounding box center [213, 388] width 33 height 13
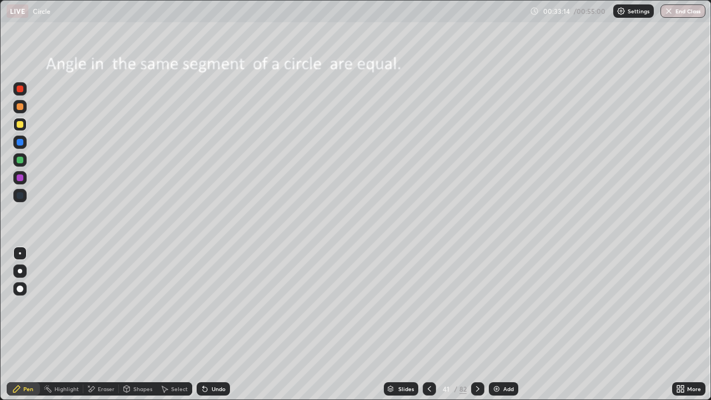
click at [212, 324] on div "Undo" at bounding box center [219, 389] width 14 height 6
click at [211, 324] on div "Undo" at bounding box center [213, 388] width 33 height 13
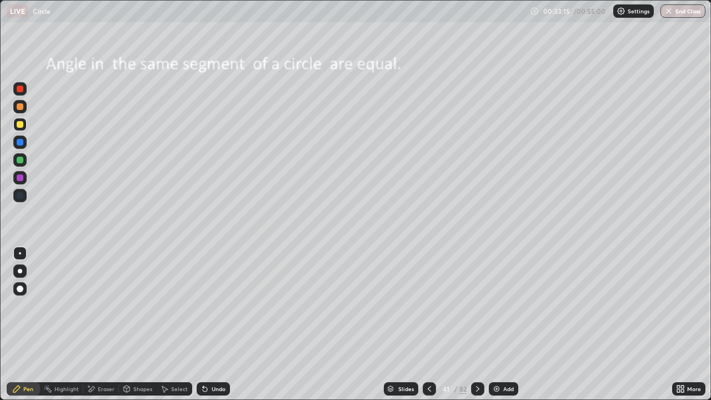
click at [209, 324] on div "Undo" at bounding box center [213, 388] width 33 height 13
click at [210, 324] on div "Undo" at bounding box center [213, 388] width 33 height 13
click at [212, 324] on div "Undo" at bounding box center [213, 388] width 33 height 13
click at [212, 324] on div "Undo" at bounding box center [219, 389] width 14 height 6
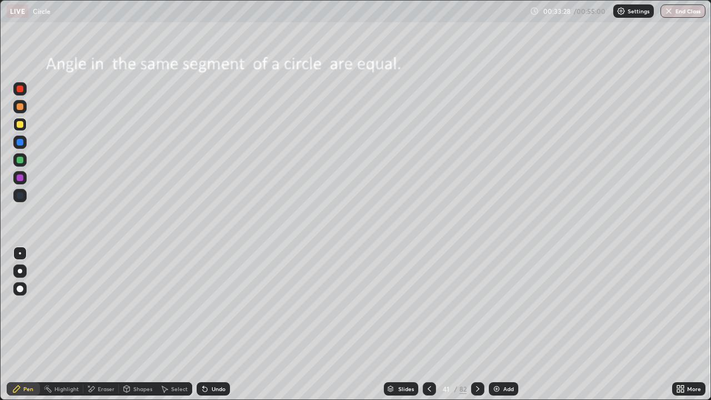
click at [218, 324] on div "Undo" at bounding box center [219, 389] width 14 height 6
click at [213, 324] on div "Undo" at bounding box center [213, 388] width 33 height 13
click at [209, 324] on div "Undo" at bounding box center [213, 388] width 33 height 13
click at [208, 324] on div "Undo" at bounding box center [213, 388] width 33 height 13
click at [209, 324] on div "Undo" at bounding box center [213, 388] width 33 height 13
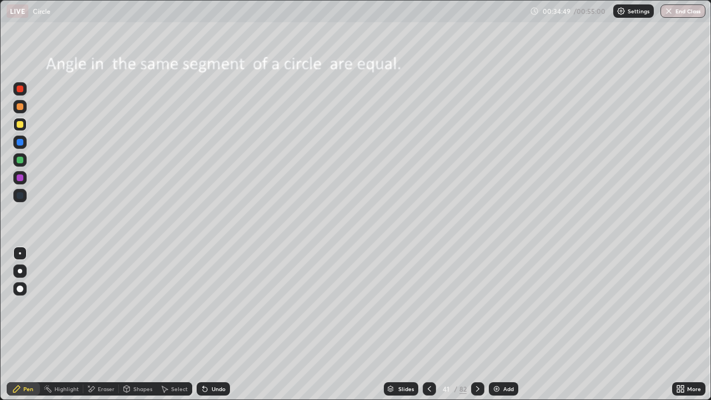
click at [95, 324] on icon at bounding box center [91, 388] width 9 height 9
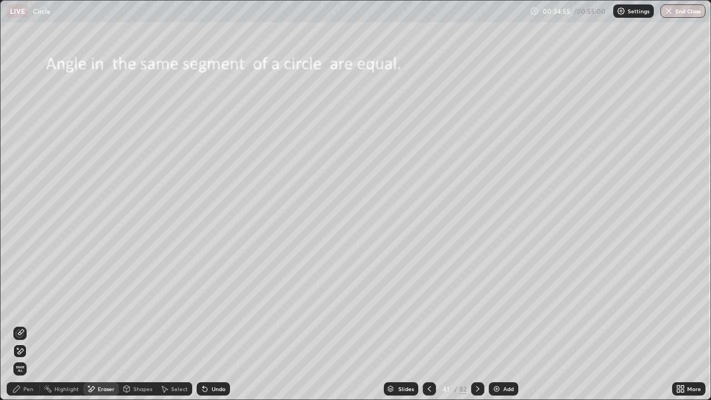
click at [22, 324] on div "Pen" at bounding box center [23, 388] width 33 height 13
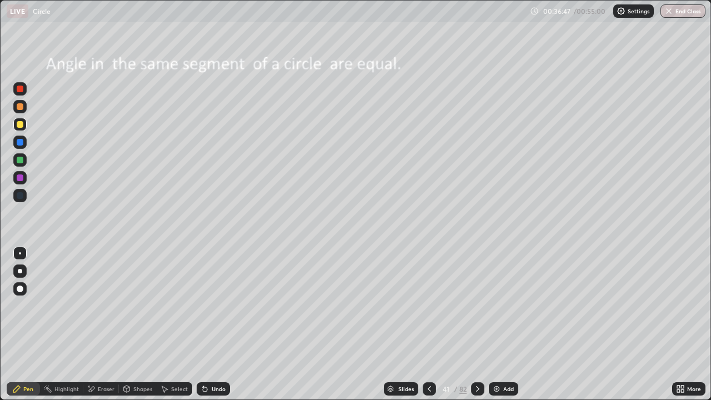
click at [478, 324] on icon at bounding box center [477, 388] width 9 height 9
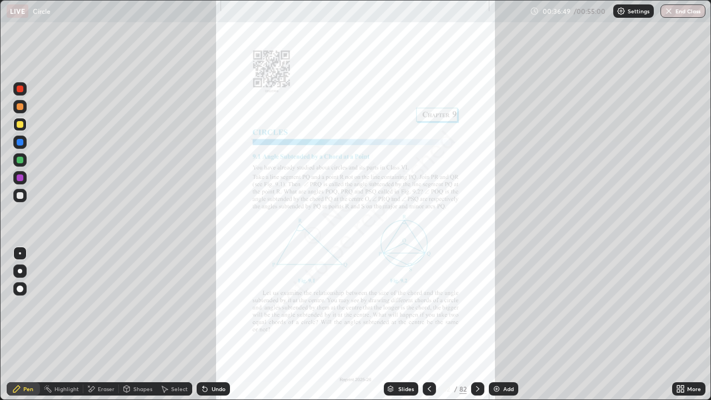
click at [399, 324] on div "Slides" at bounding box center [406, 389] width 16 height 6
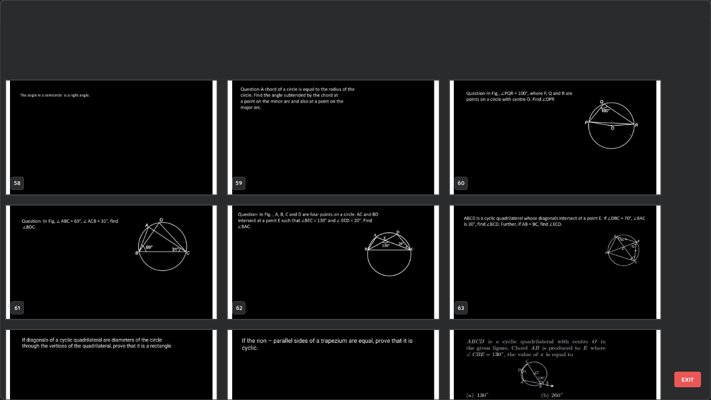
scroll to position [2399, 0]
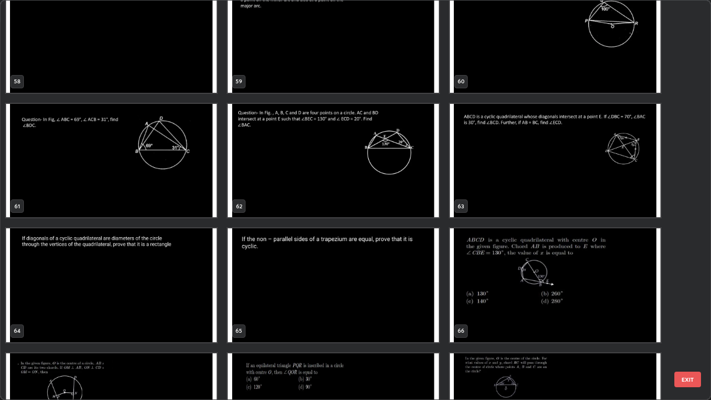
click at [302, 191] on img "grid" at bounding box center [333, 161] width 211 height 114
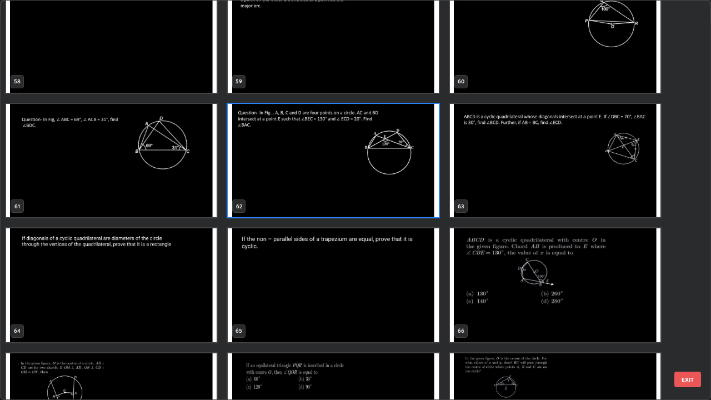
click at [171, 184] on img "grid" at bounding box center [111, 161] width 211 height 114
click at [170, 184] on img "grid" at bounding box center [111, 161] width 211 height 114
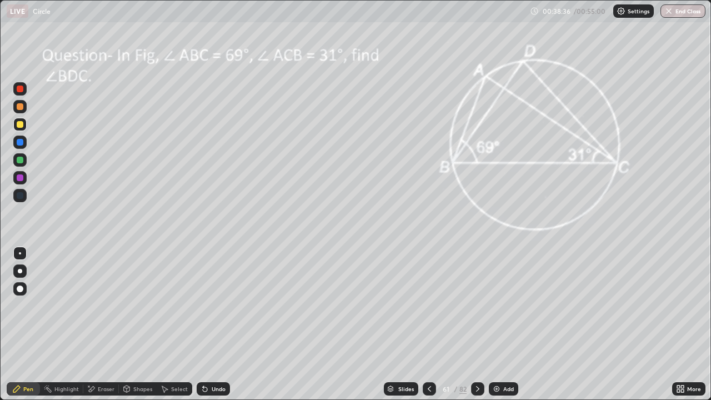
click at [212, 324] on div "Undo" at bounding box center [213, 388] width 33 height 13
click at [481, 324] on icon at bounding box center [477, 388] width 9 height 9
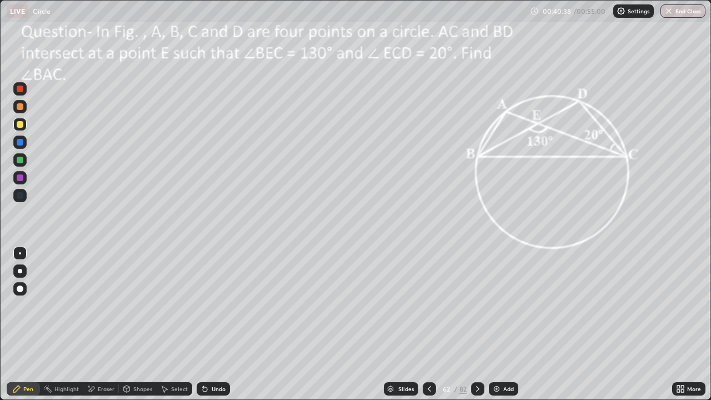
click at [482, 324] on div at bounding box center [477, 388] width 13 height 13
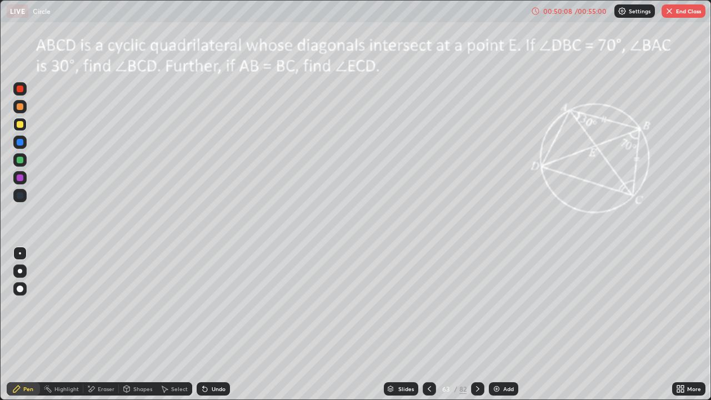
click at [474, 324] on div at bounding box center [477, 389] width 13 height 22
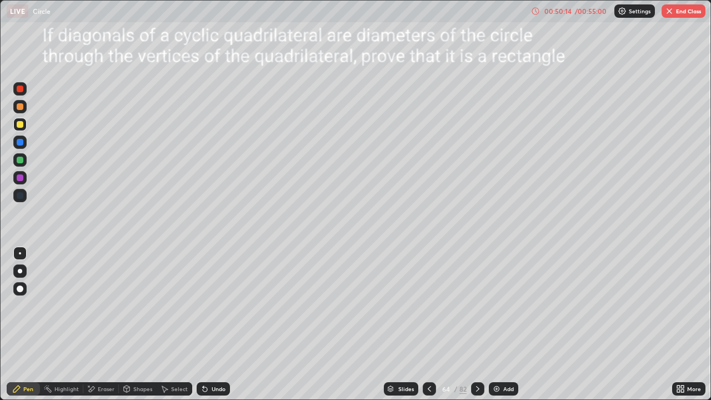
click at [509, 324] on div "Add" at bounding box center [508, 389] width 11 height 6
click at [478, 324] on icon at bounding box center [478, 388] width 9 height 9
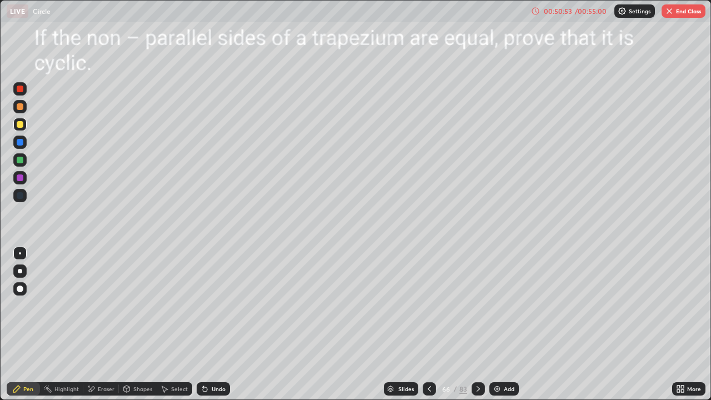
click at [477, 324] on icon at bounding box center [478, 388] width 9 height 9
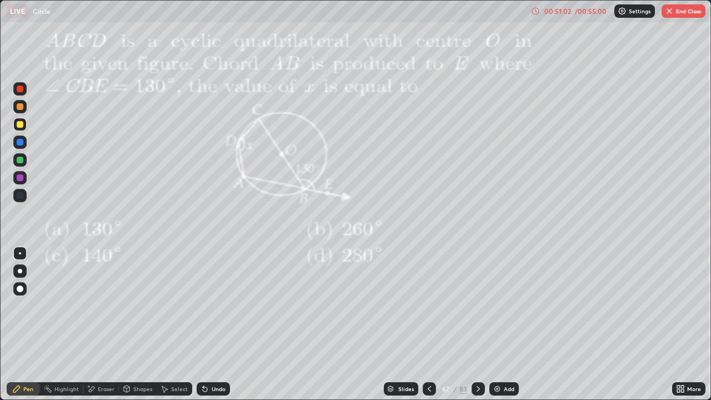
click at [671, 17] on button "End Class" at bounding box center [684, 10] width 44 height 13
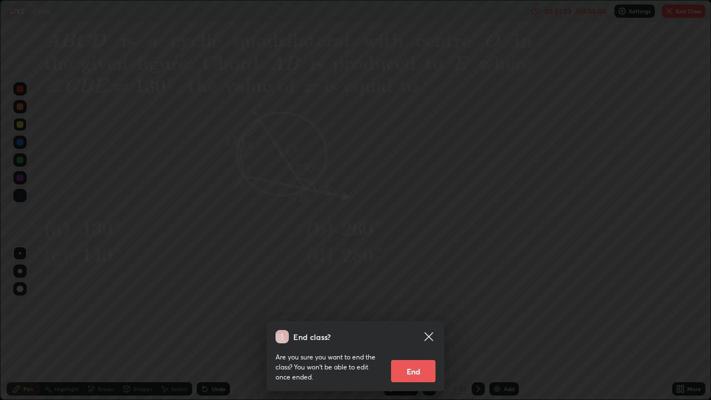
click at [409, 324] on button "End" at bounding box center [413, 371] width 44 height 22
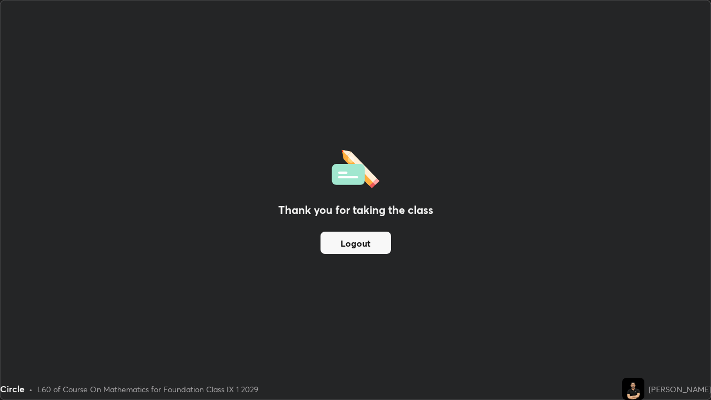
click at [565, 324] on div "Circle • L60 of Course On Mathematics for Foundation Class IX 1 2029" at bounding box center [309, 389] width 618 height 22
click at [358, 243] on button "Logout" at bounding box center [356, 243] width 71 height 22
click at [354, 241] on button "Logout" at bounding box center [356, 243] width 71 height 22
